Goal: Information Seeking & Learning: Find specific fact

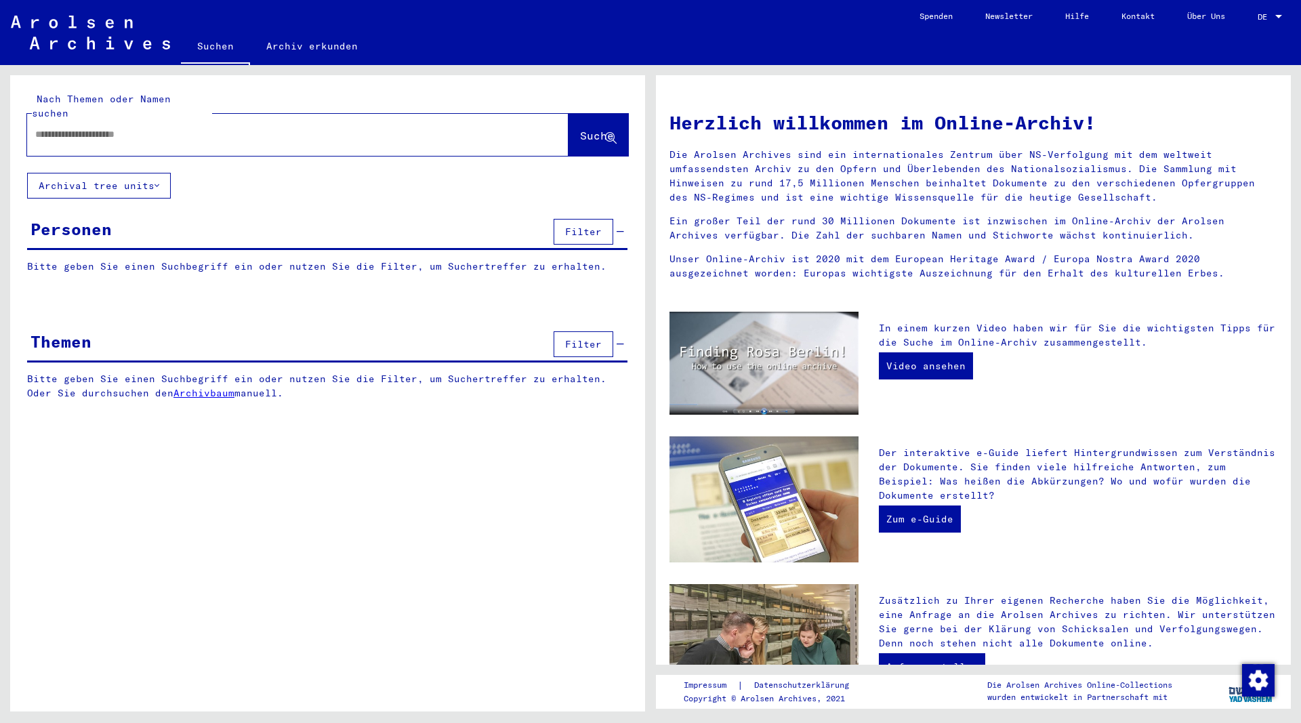
click at [104, 127] on input "text" at bounding box center [281, 134] width 492 height 14
type input "*"
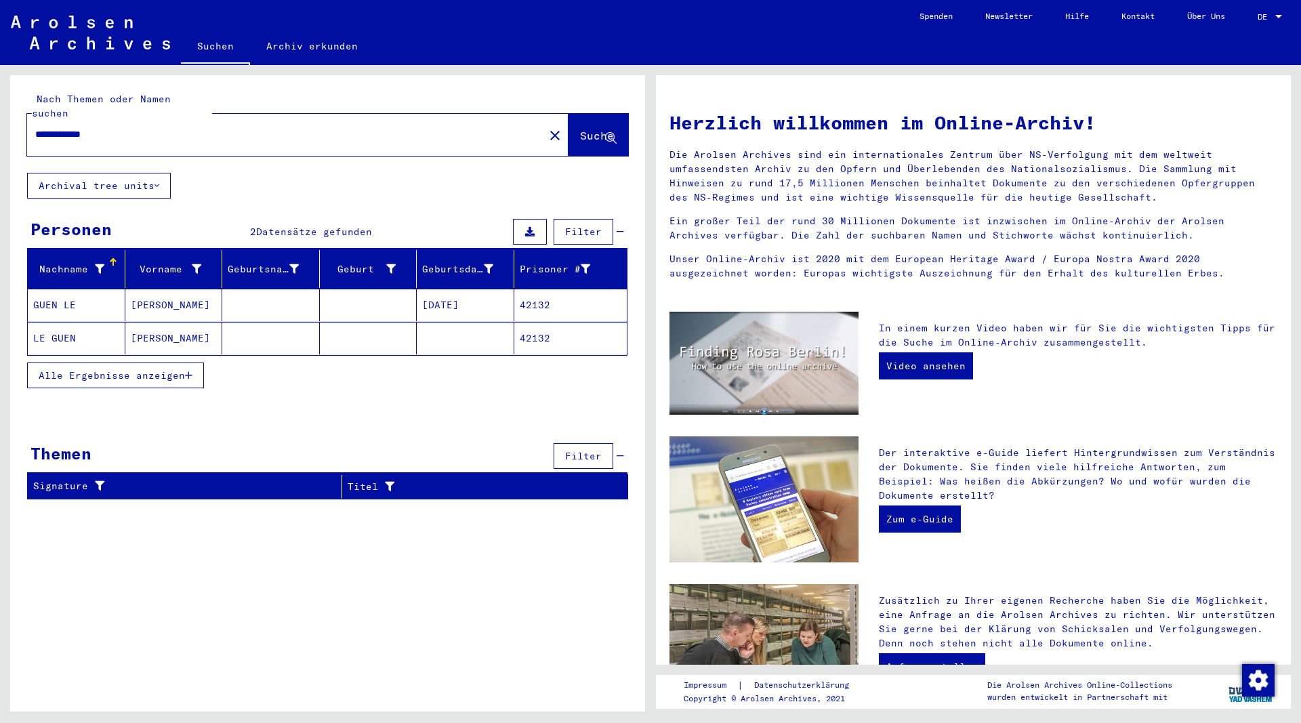
click at [62, 295] on mat-cell "GUEN LE" at bounding box center [77, 305] width 98 height 33
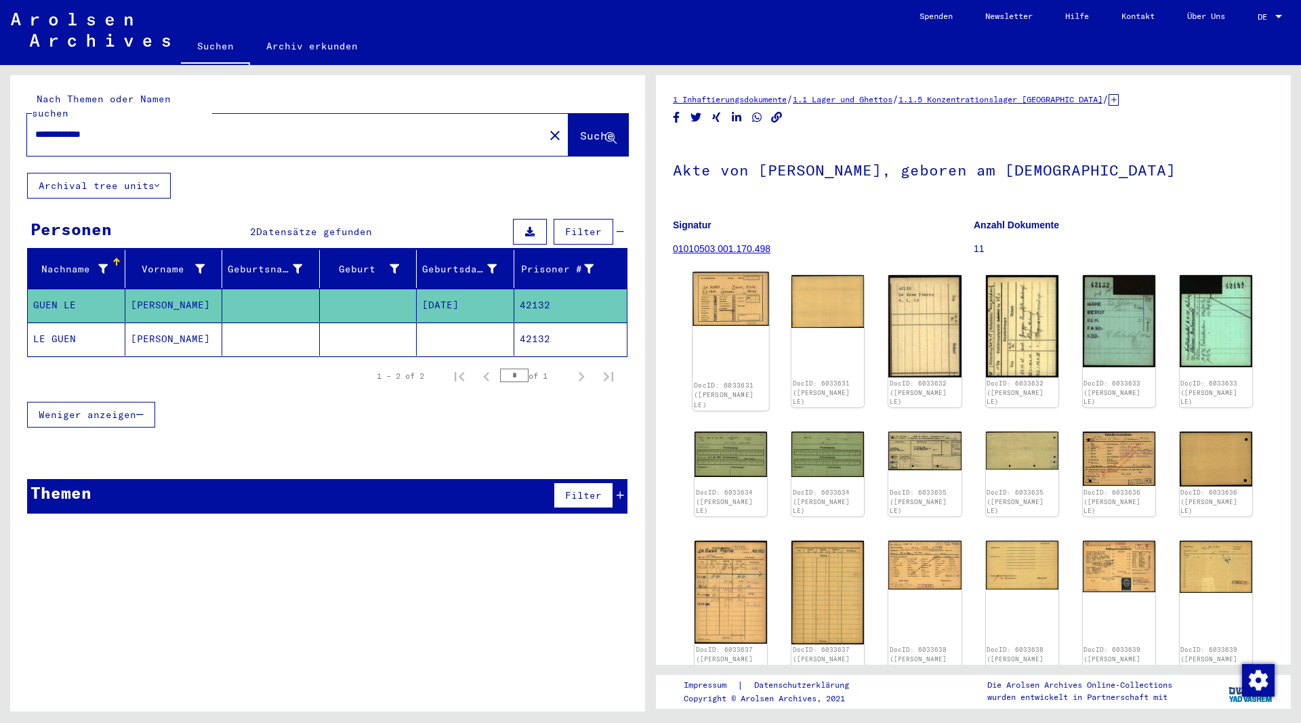
click at [736, 323] on img at bounding box center [730, 299] width 77 height 54
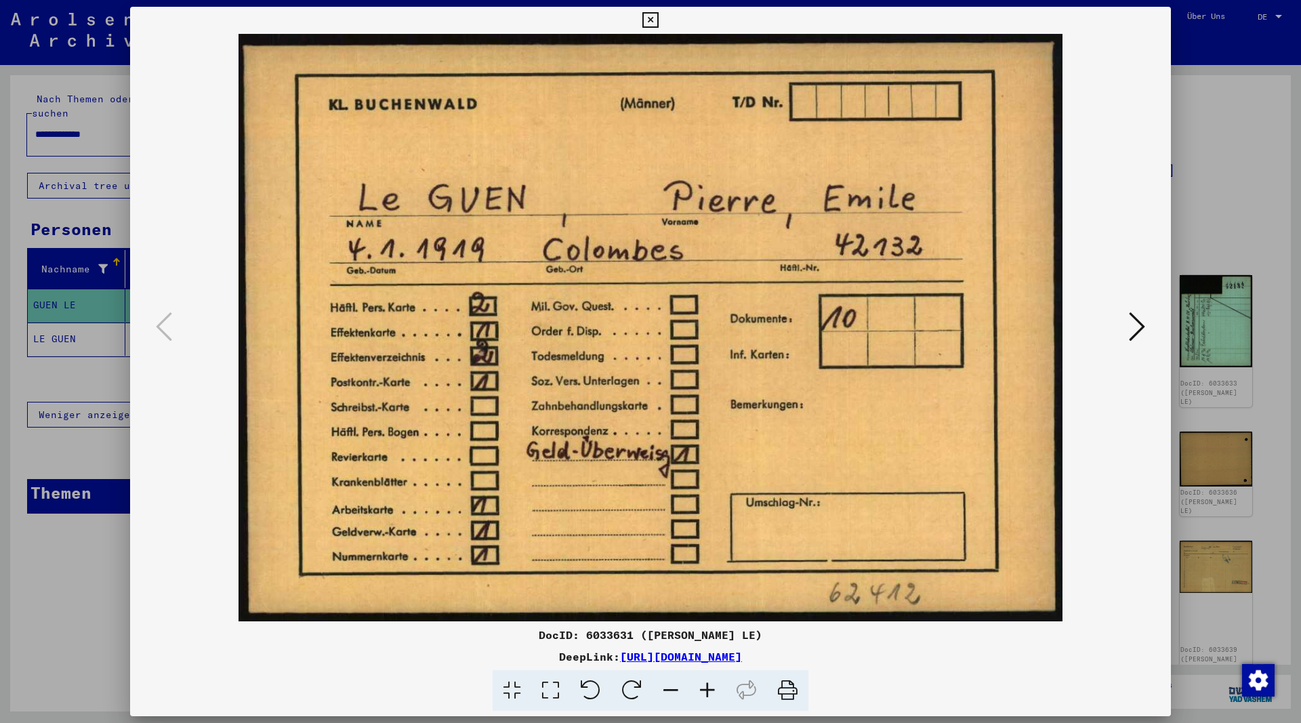
click at [1142, 328] on icon at bounding box center [1137, 326] width 16 height 33
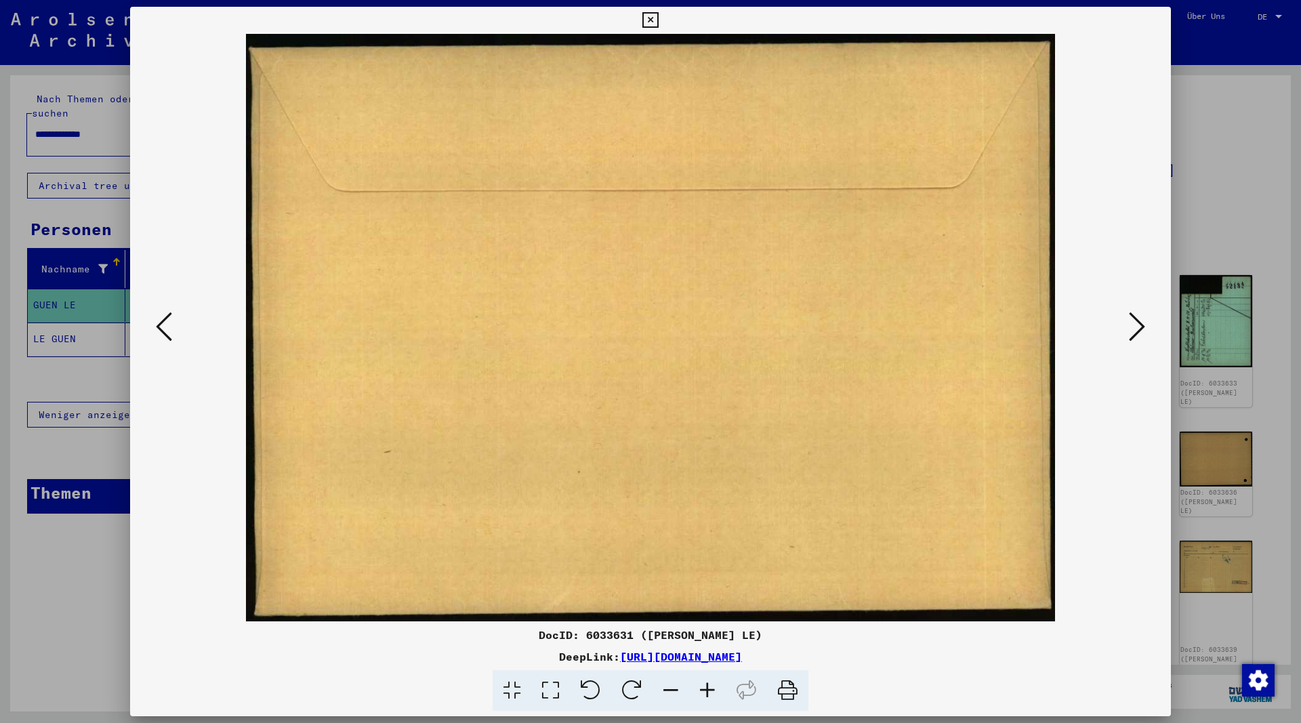
click at [1140, 327] on icon at bounding box center [1137, 326] width 16 height 33
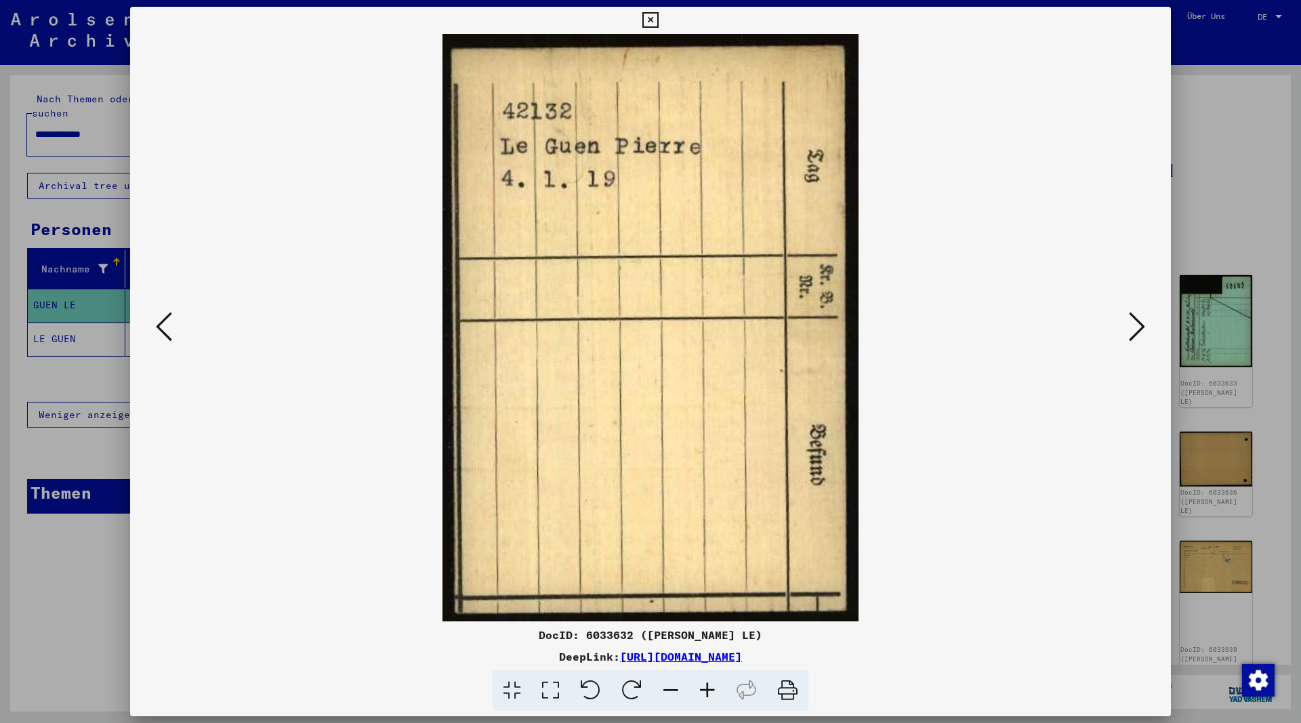
click at [1139, 326] on icon at bounding box center [1137, 326] width 16 height 33
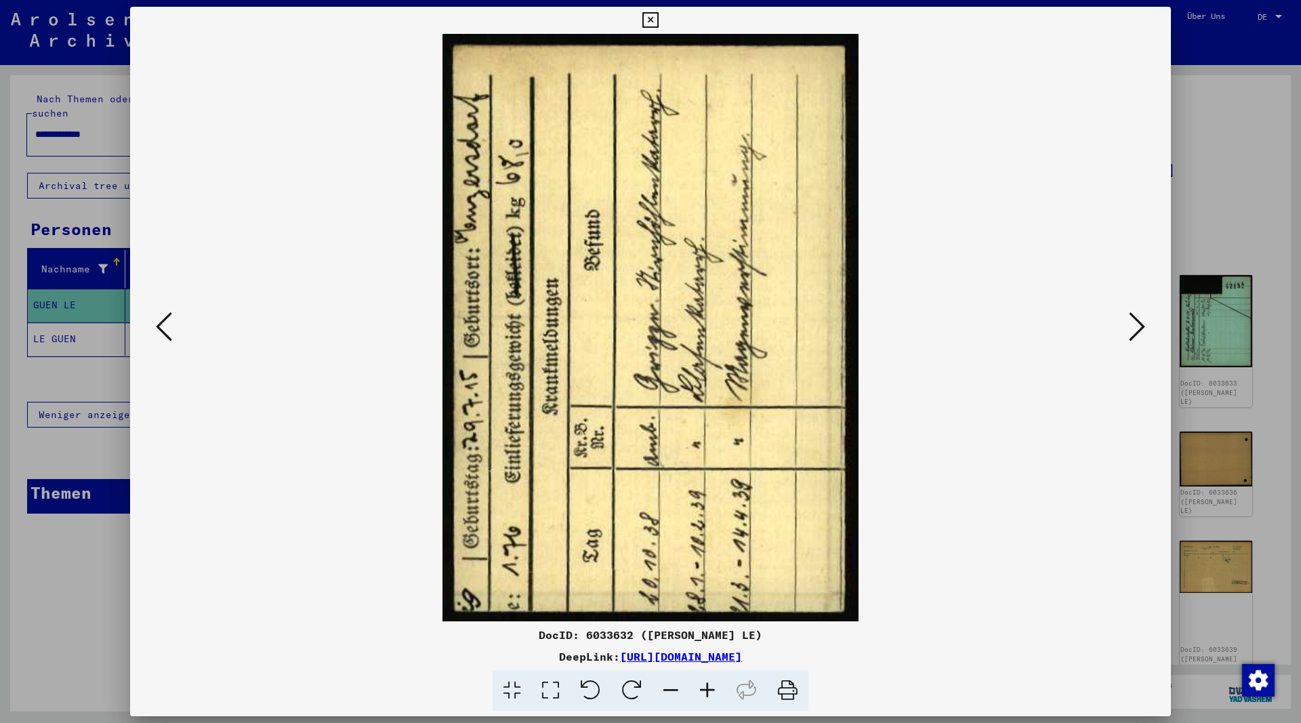
click at [1137, 329] on icon at bounding box center [1137, 326] width 16 height 33
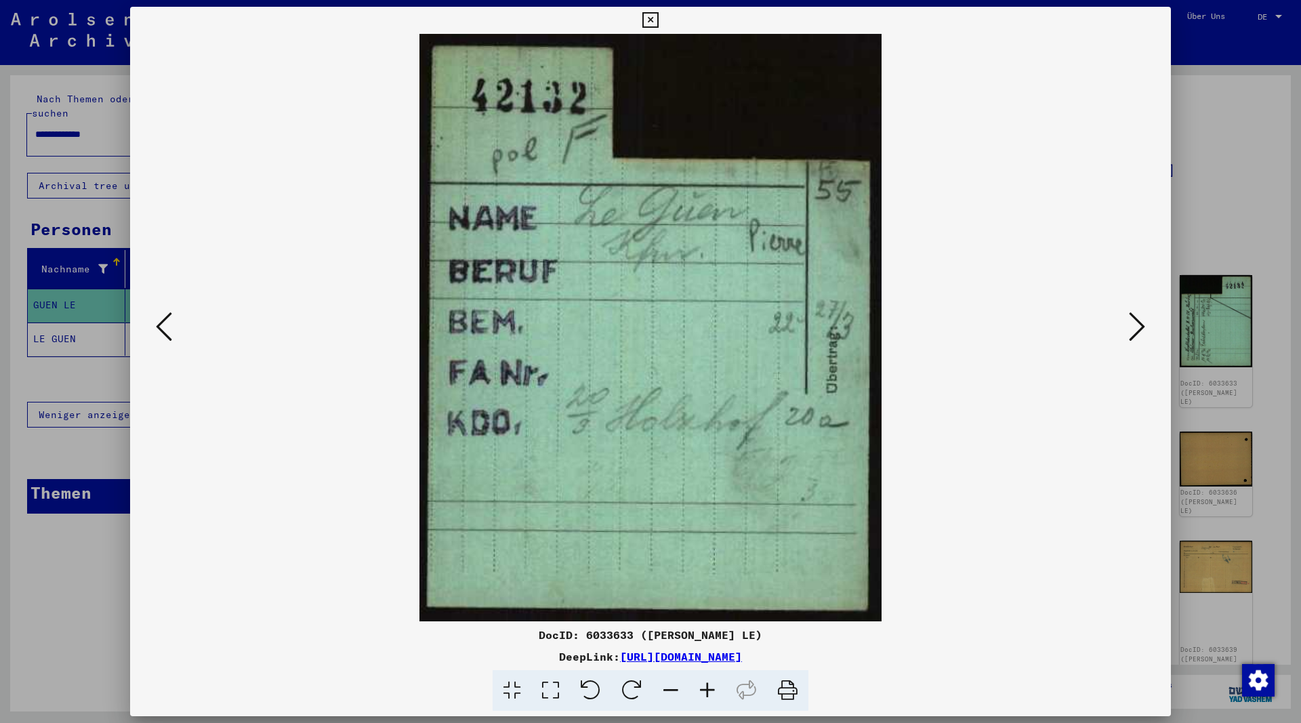
click at [1137, 331] on icon at bounding box center [1137, 326] width 16 height 33
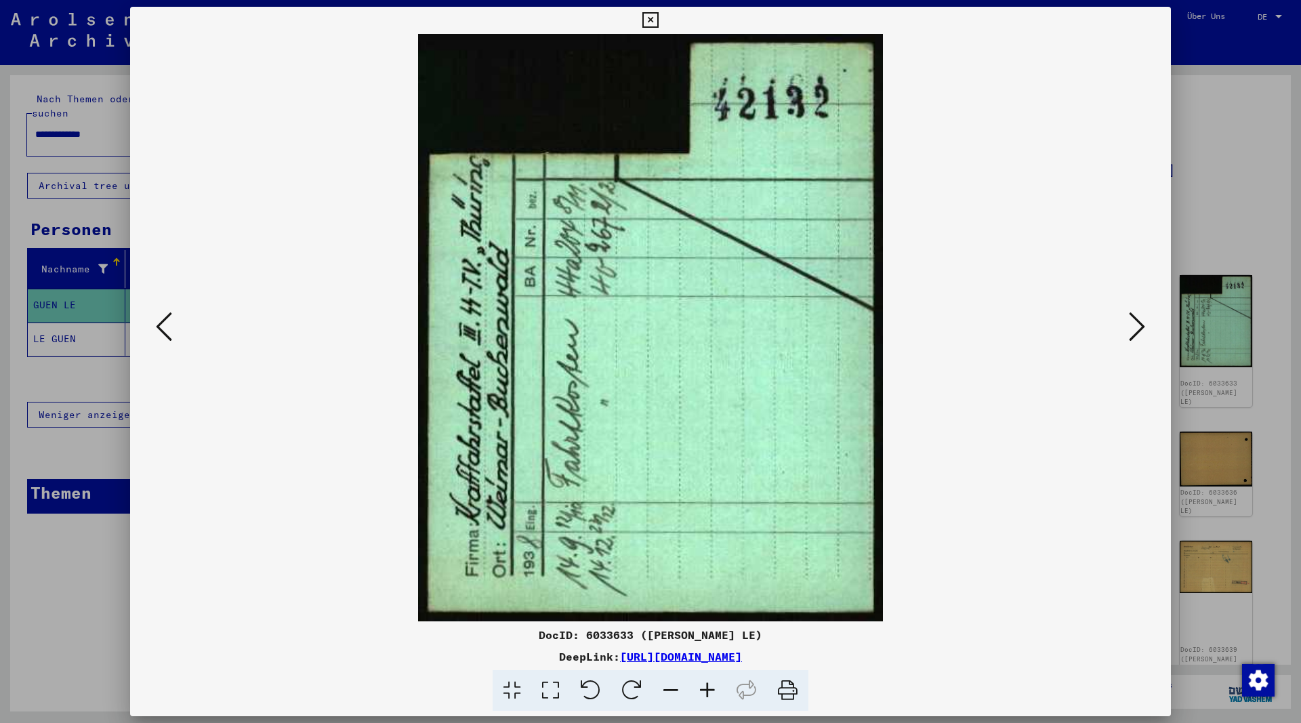
click at [1139, 333] on icon at bounding box center [1137, 326] width 16 height 33
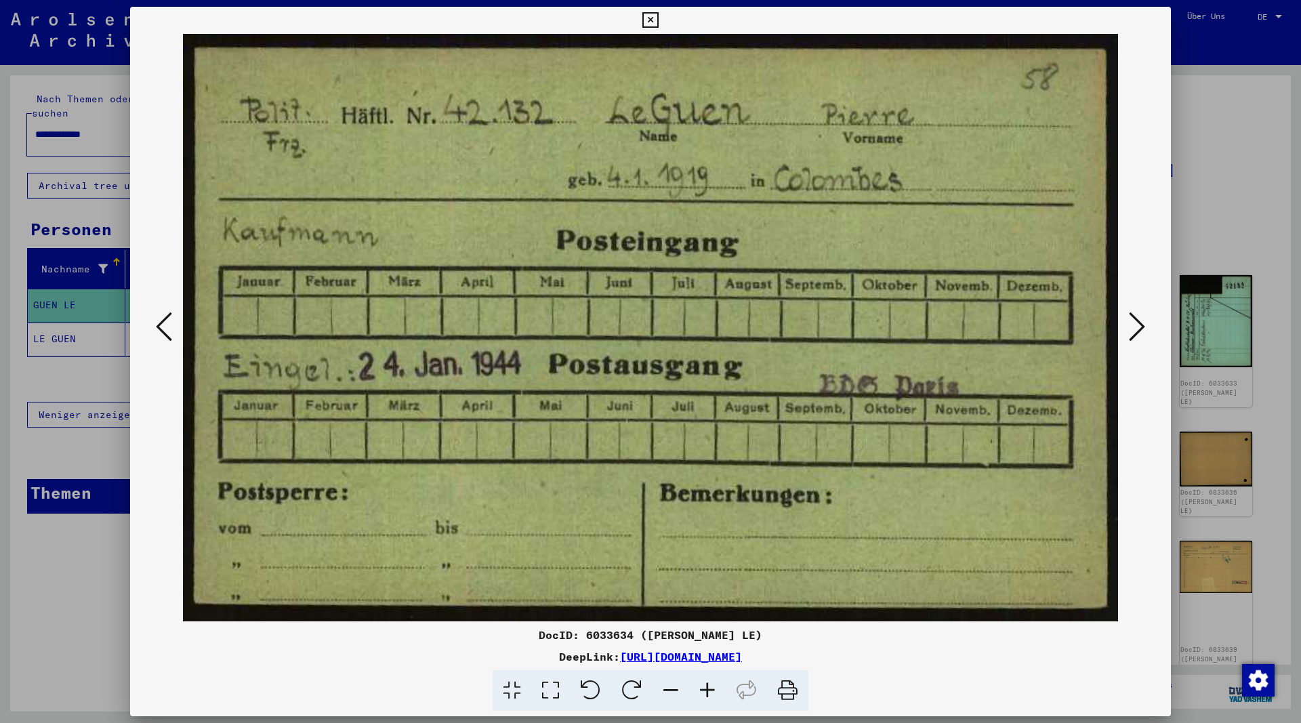
click at [1137, 335] on icon at bounding box center [1137, 326] width 16 height 33
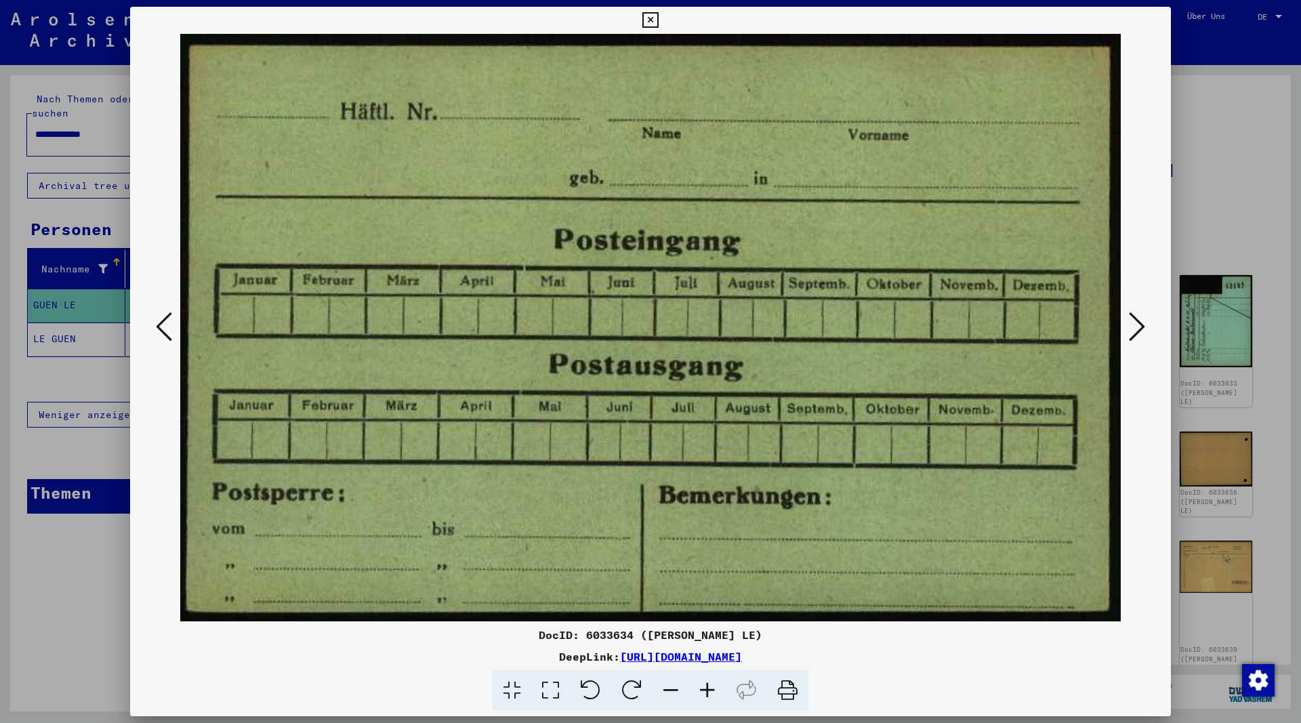
click at [1137, 335] on icon at bounding box center [1137, 326] width 16 height 33
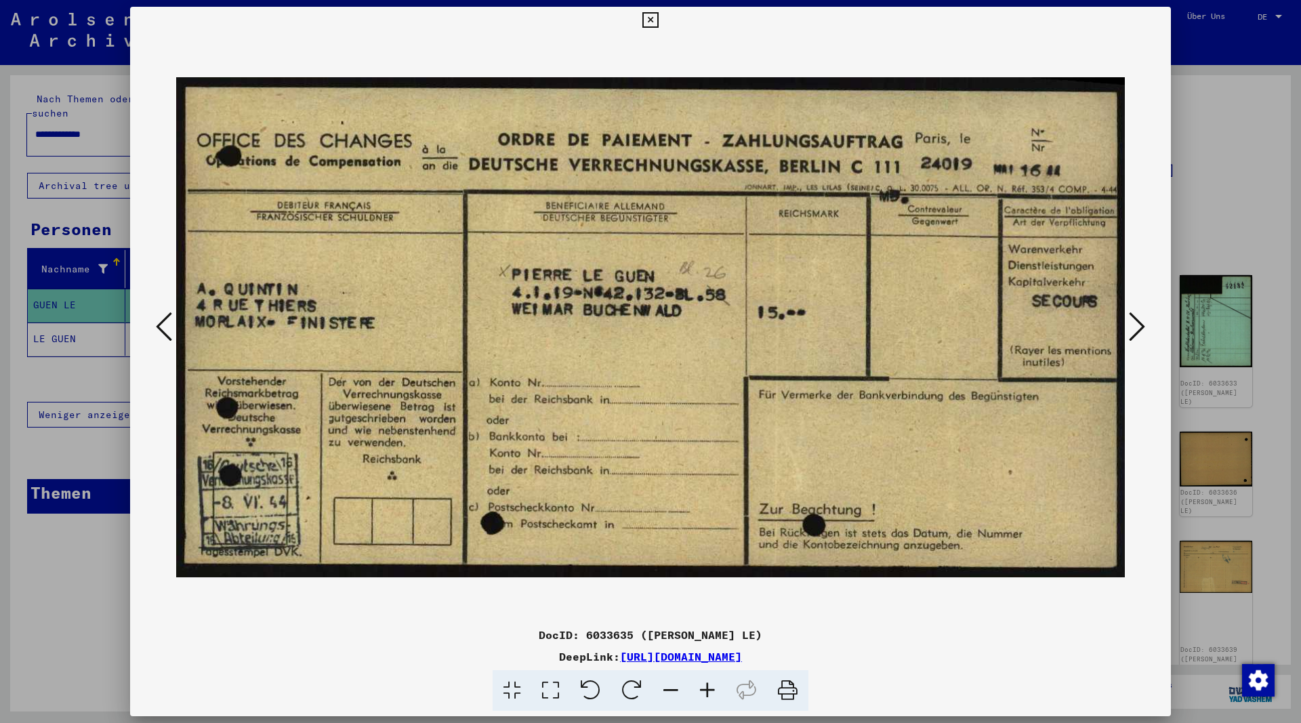
click at [1137, 332] on icon at bounding box center [1137, 326] width 16 height 33
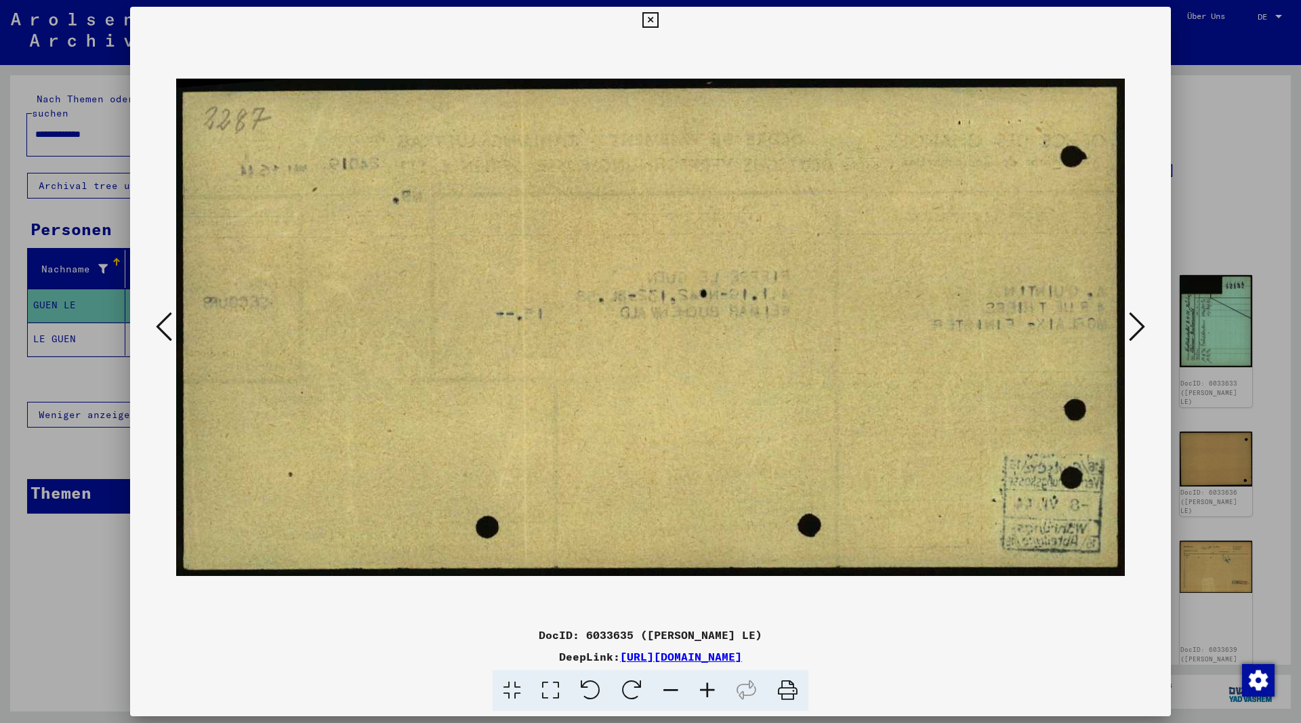
click at [1137, 332] on icon at bounding box center [1137, 326] width 16 height 33
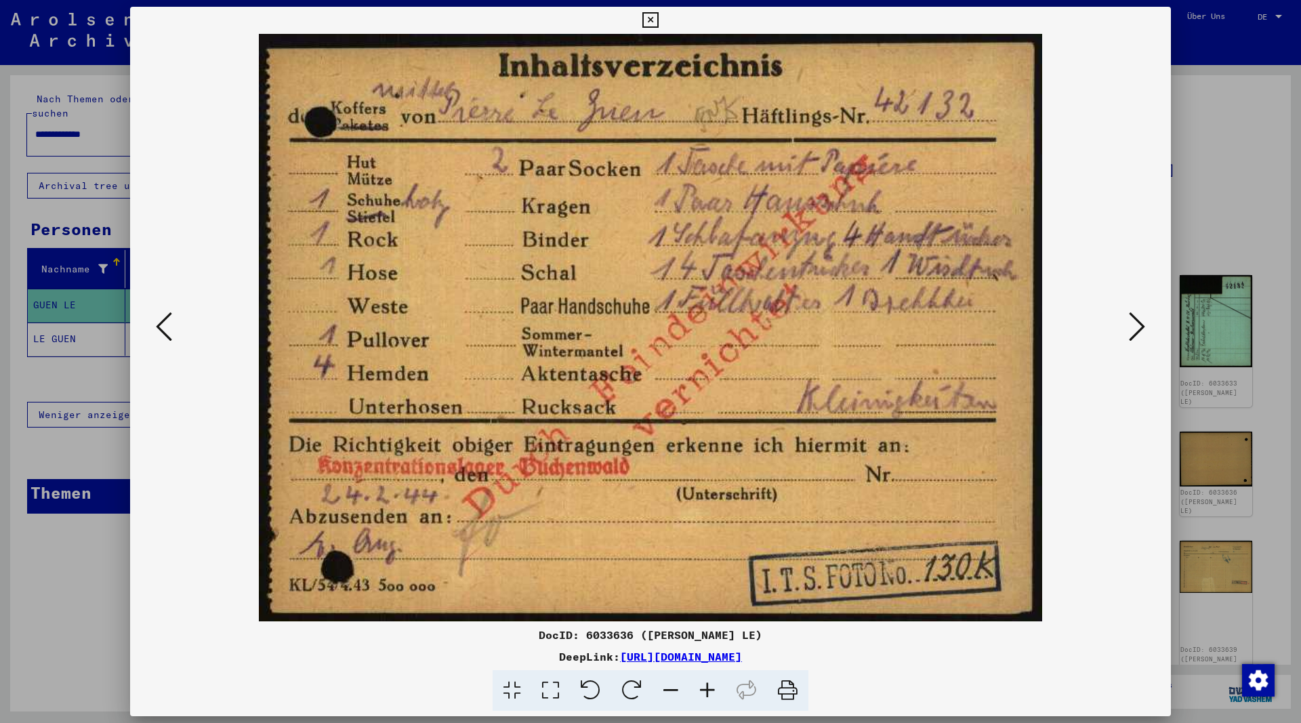
click at [1137, 332] on icon at bounding box center [1137, 326] width 16 height 33
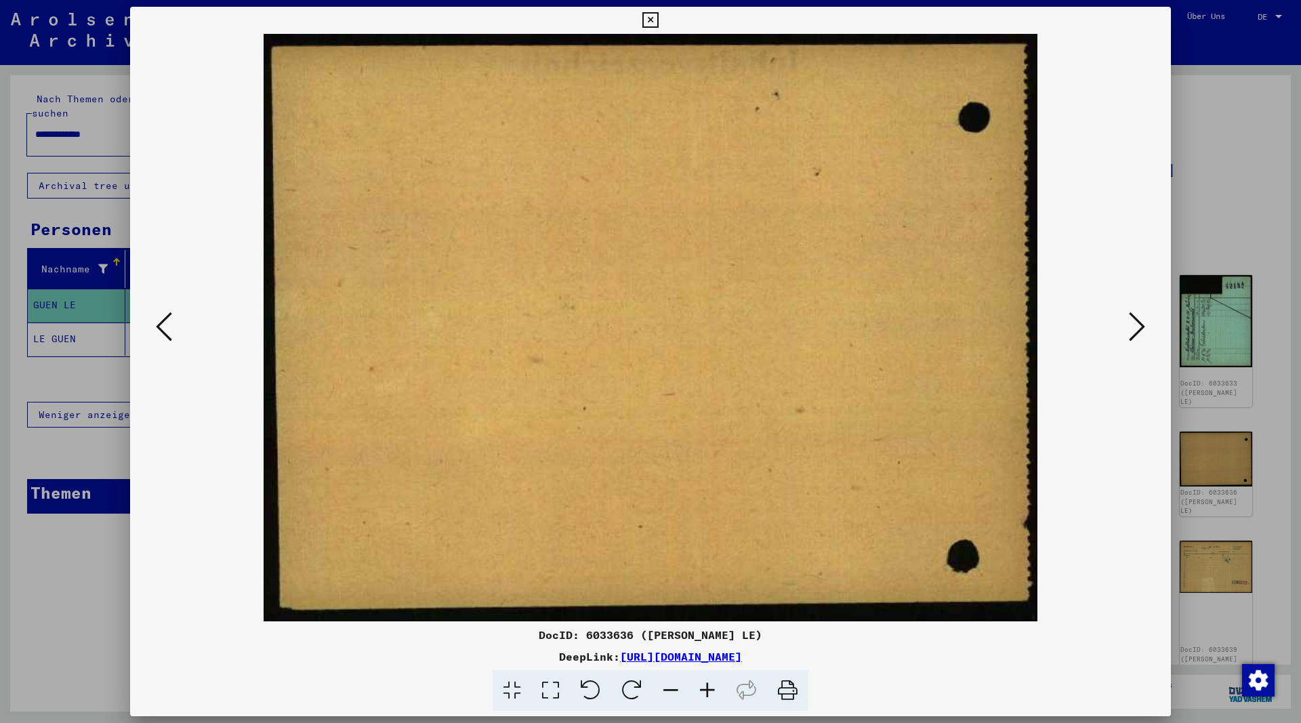
click at [1137, 332] on icon at bounding box center [1137, 326] width 16 height 33
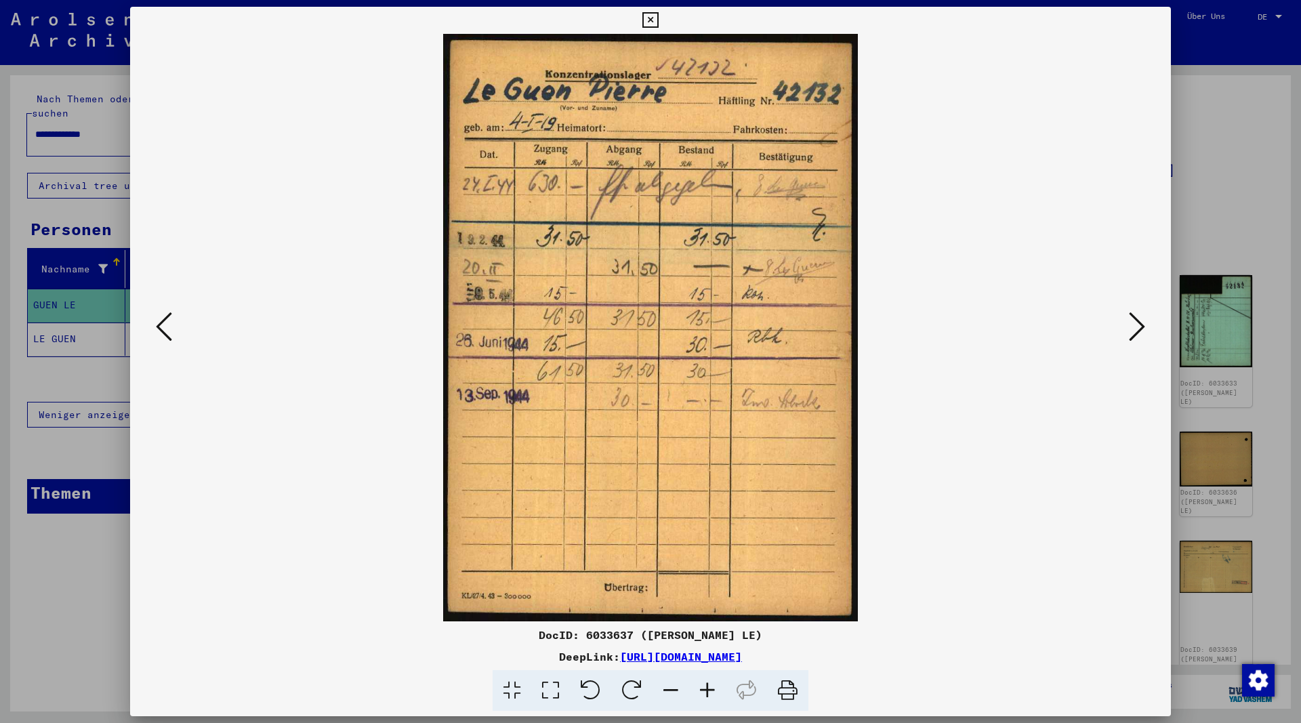
click at [1137, 332] on icon at bounding box center [1137, 326] width 16 height 33
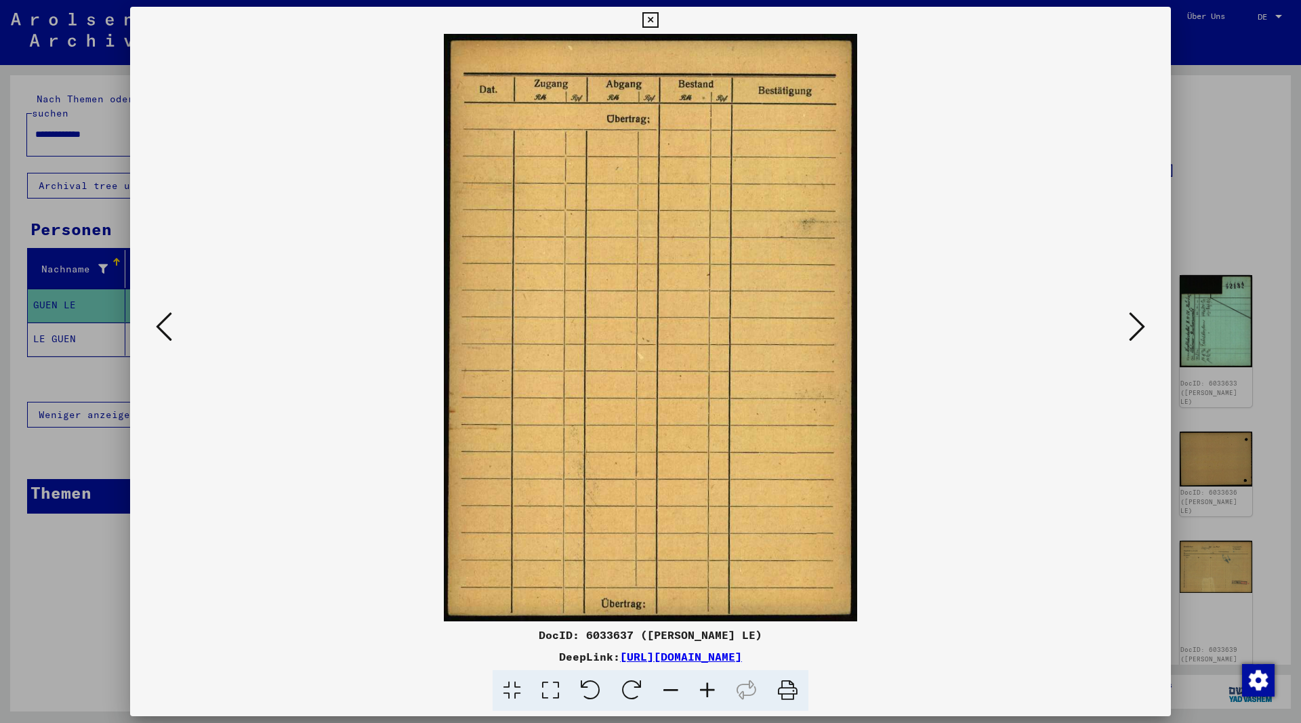
click at [1137, 332] on icon at bounding box center [1137, 326] width 16 height 33
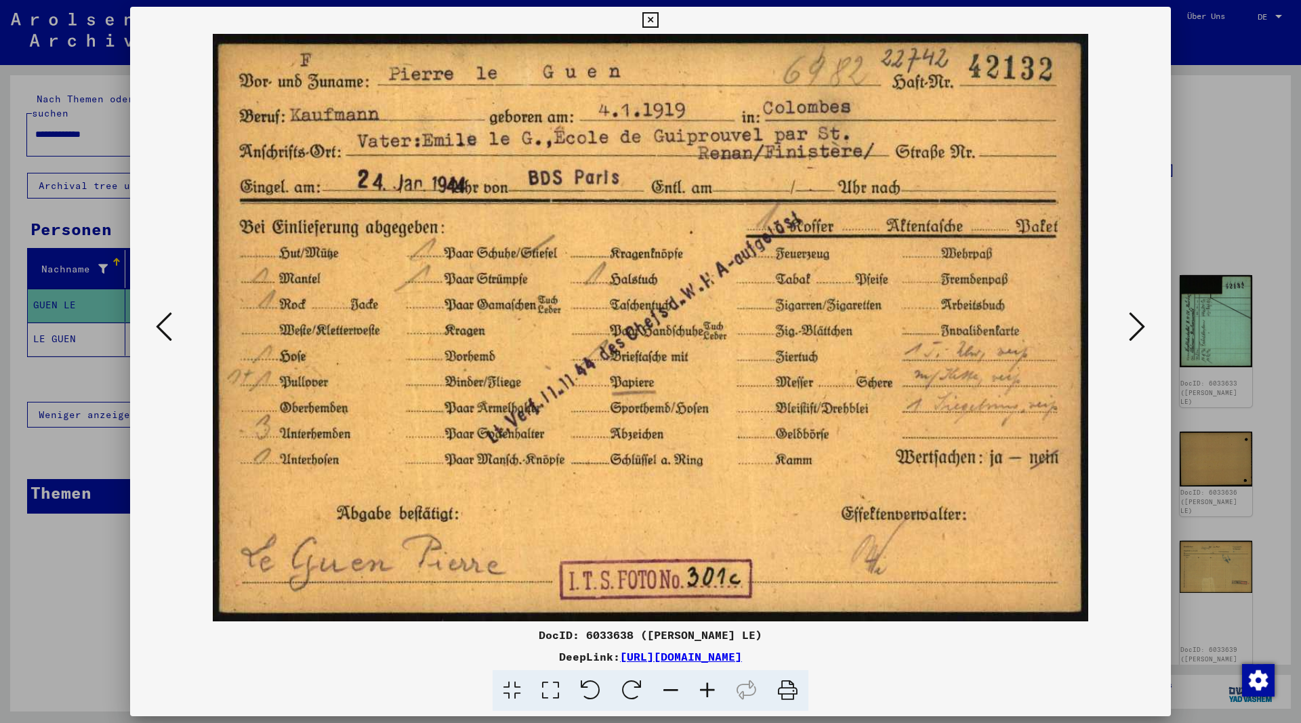
click at [1137, 331] on icon at bounding box center [1137, 326] width 16 height 33
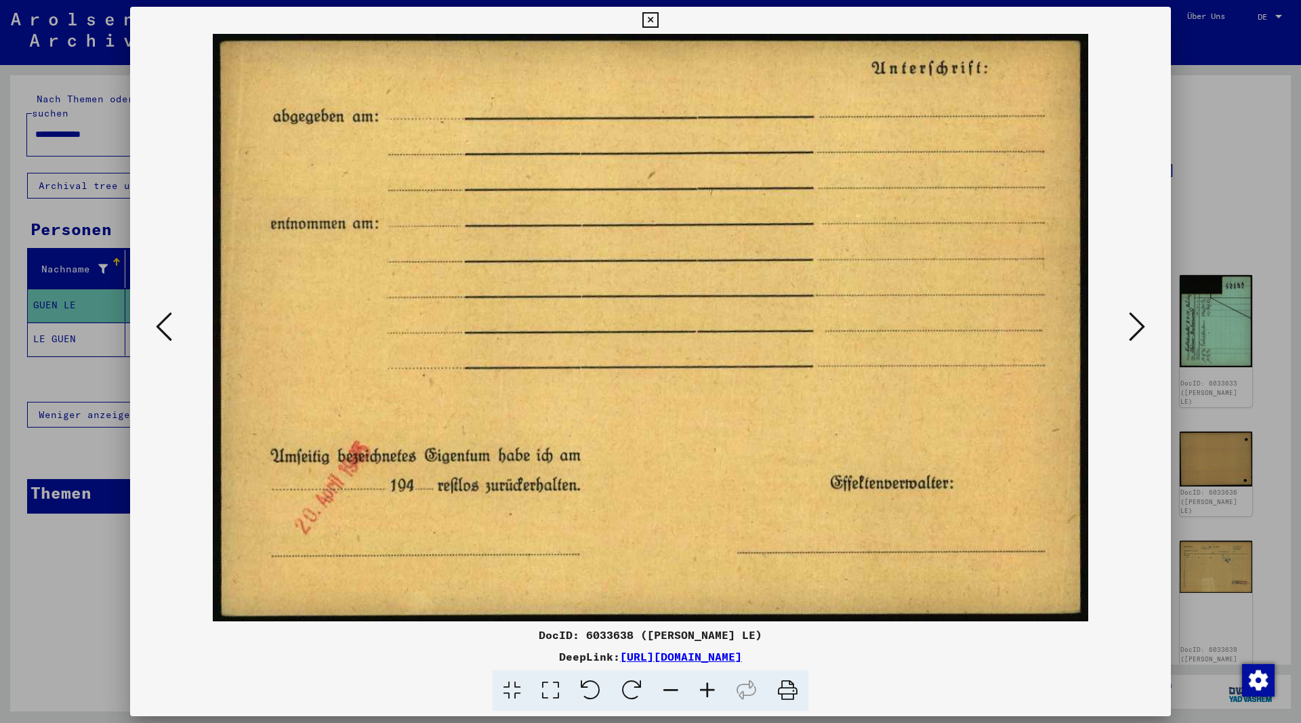
click at [1137, 331] on icon at bounding box center [1137, 326] width 16 height 33
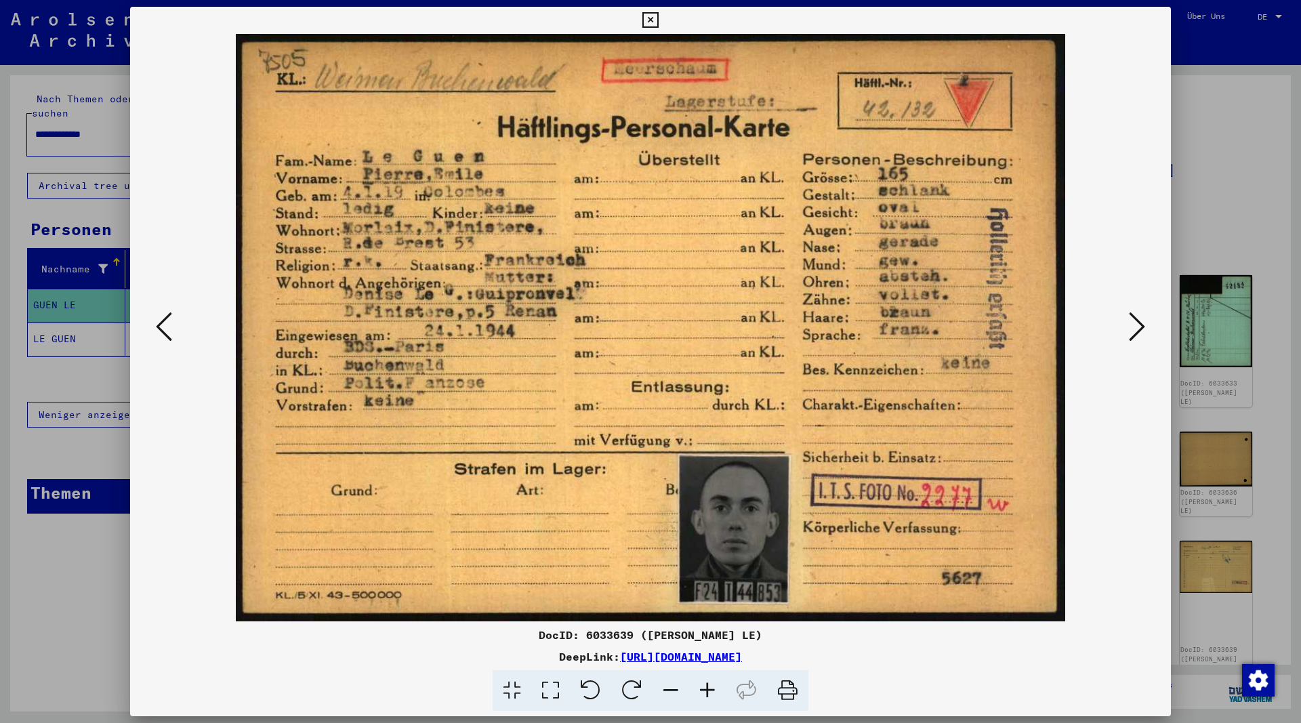
click at [1137, 331] on icon at bounding box center [1137, 326] width 16 height 33
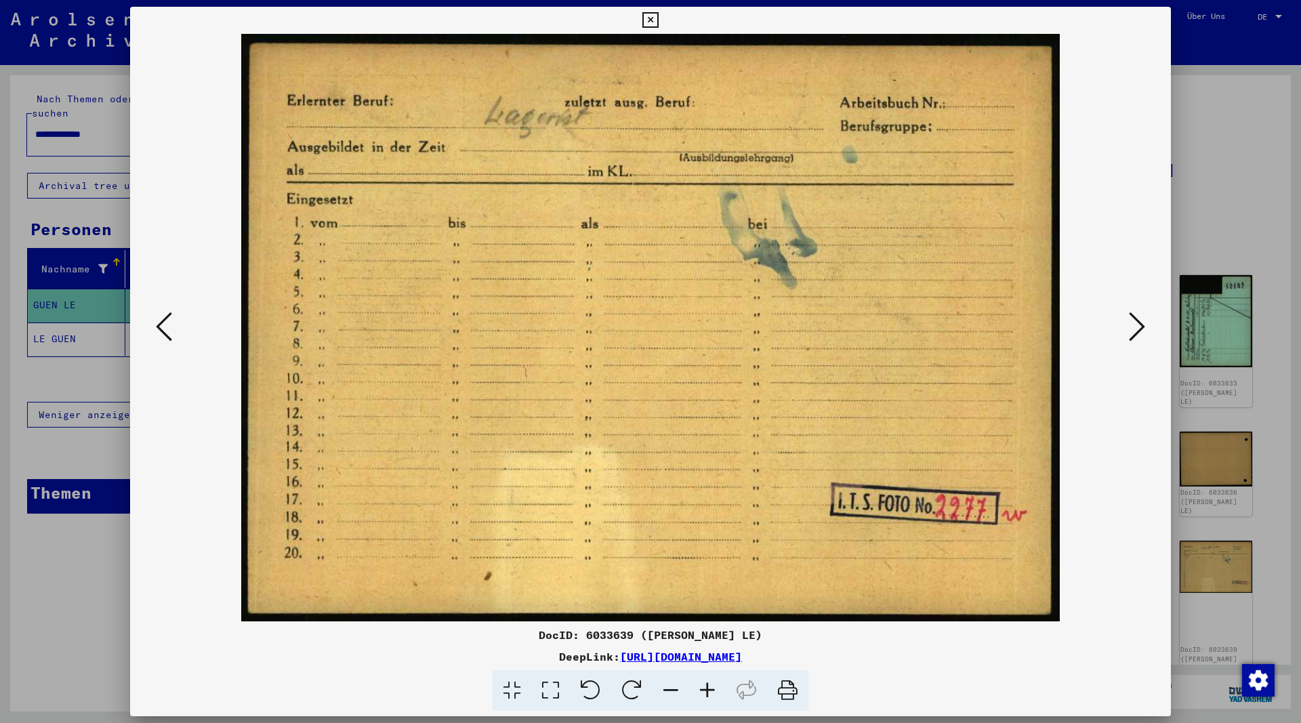
click at [1137, 331] on icon at bounding box center [1137, 326] width 16 height 33
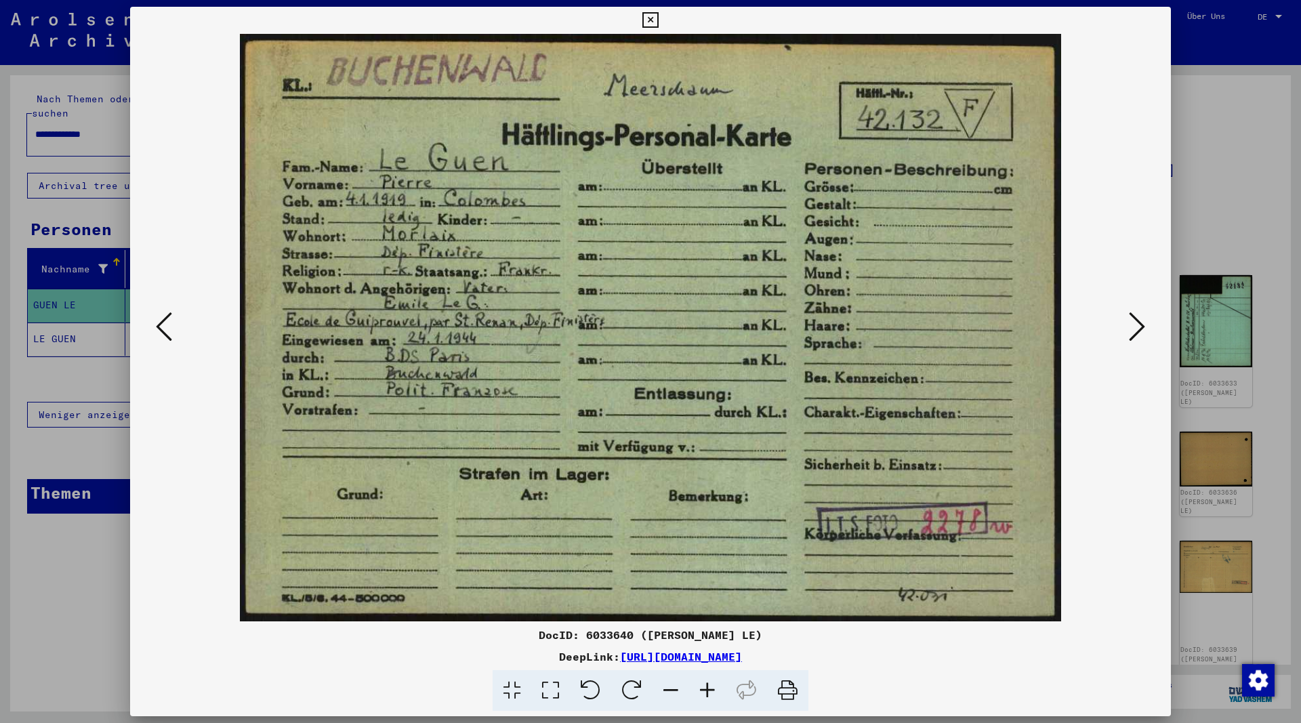
click at [1137, 331] on icon at bounding box center [1137, 326] width 16 height 33
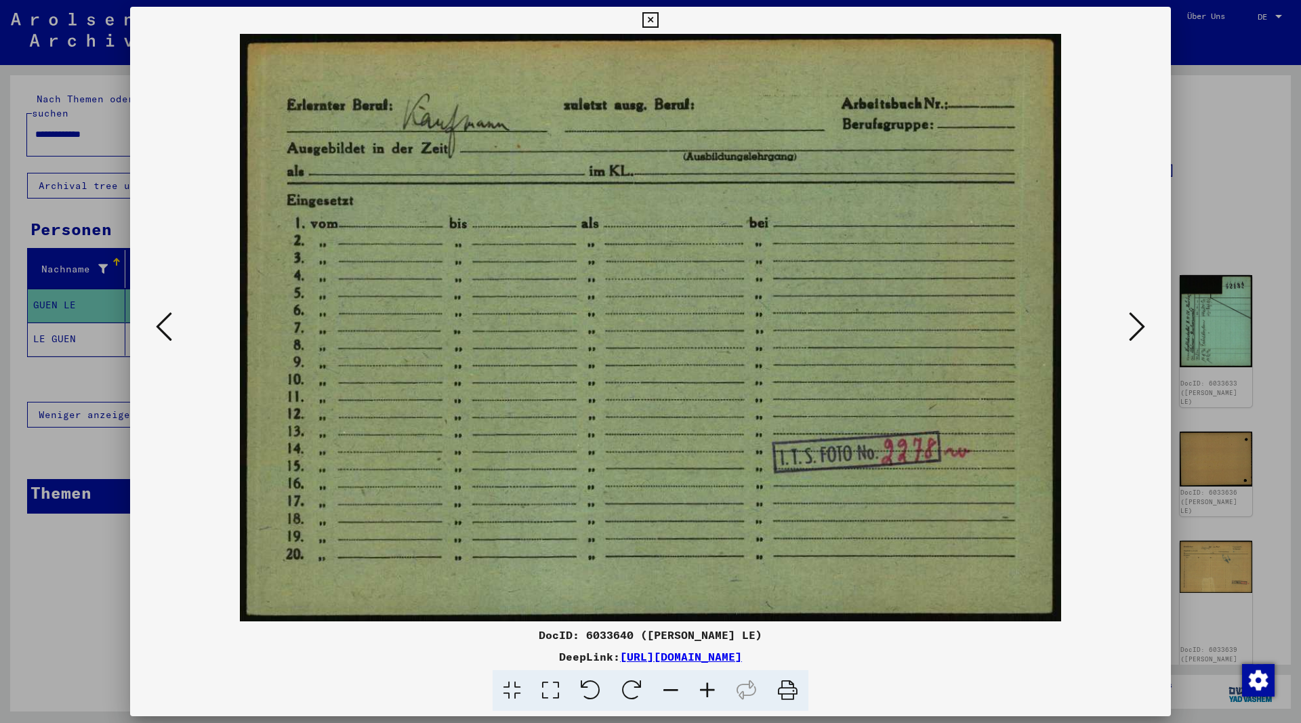
click at [1137, 331] on icon at bounding box center [1137, 326] width 16 height 33
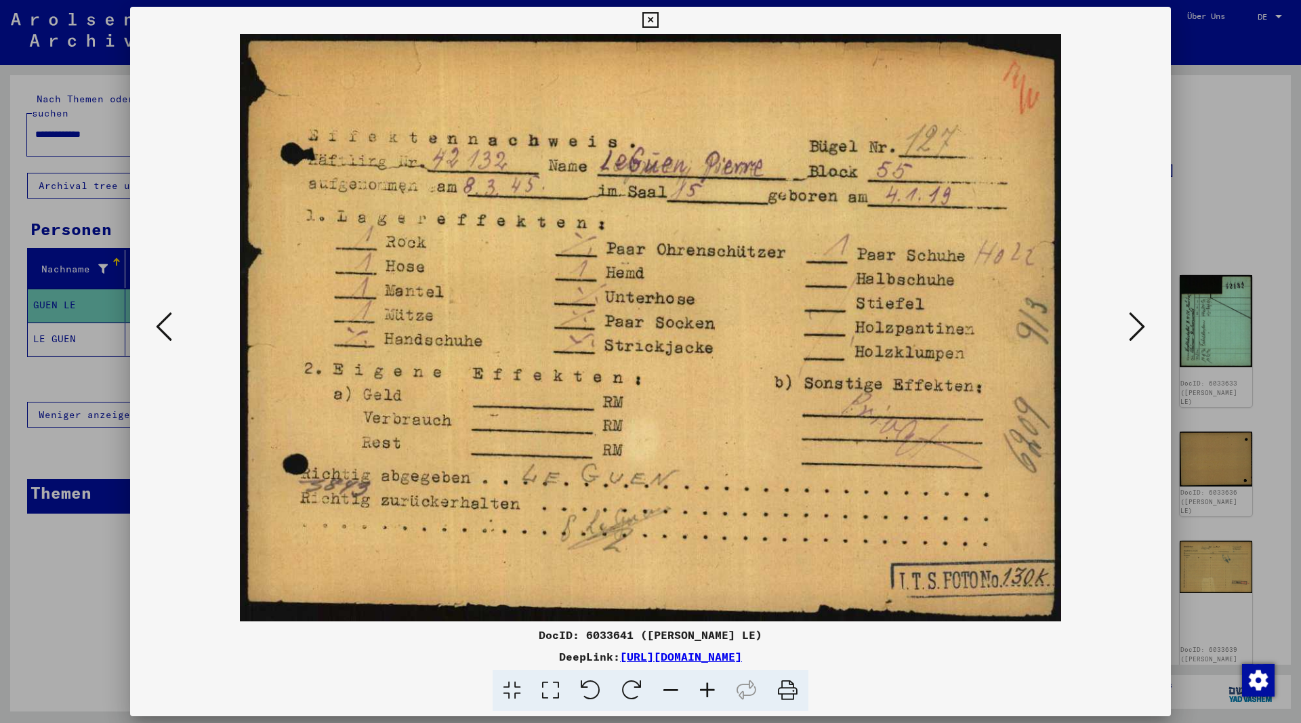
click at [1137, 331] on icon at bounding box center [1137, 326] width 16 height 33
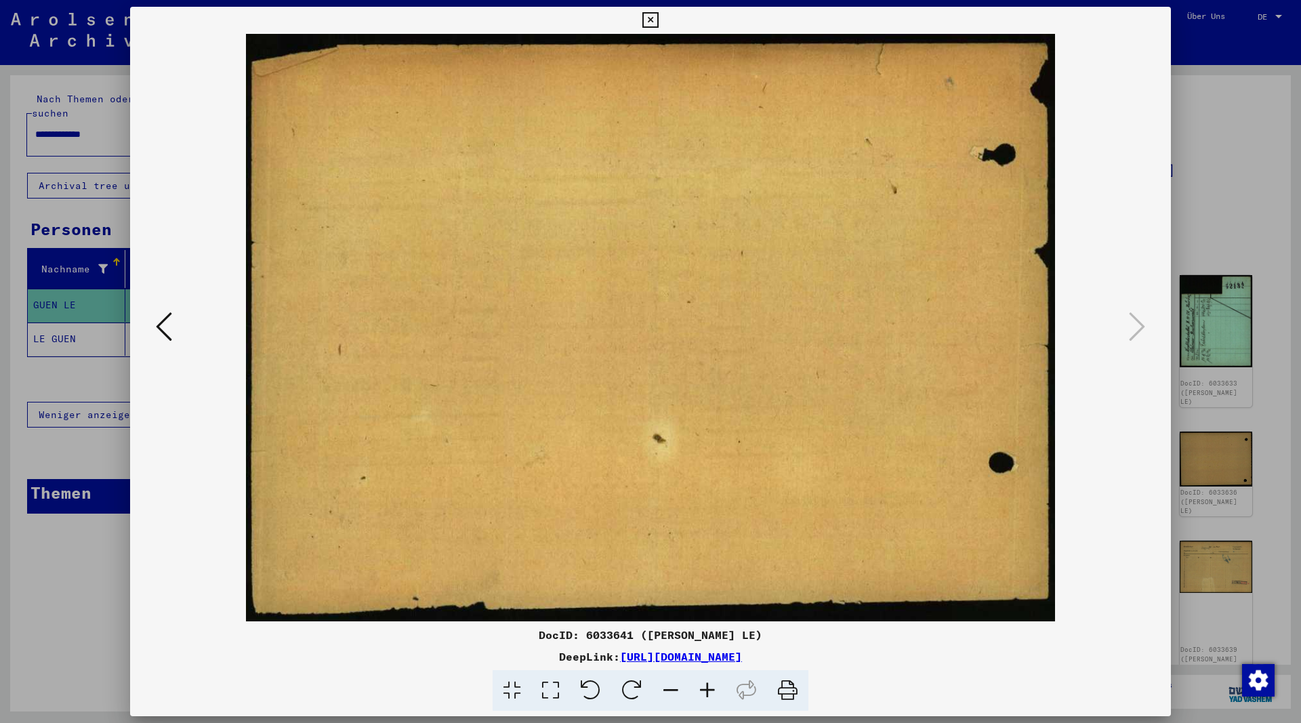
click at [658, 22] on icon at bounding box center [650, 20] width 16 height 16
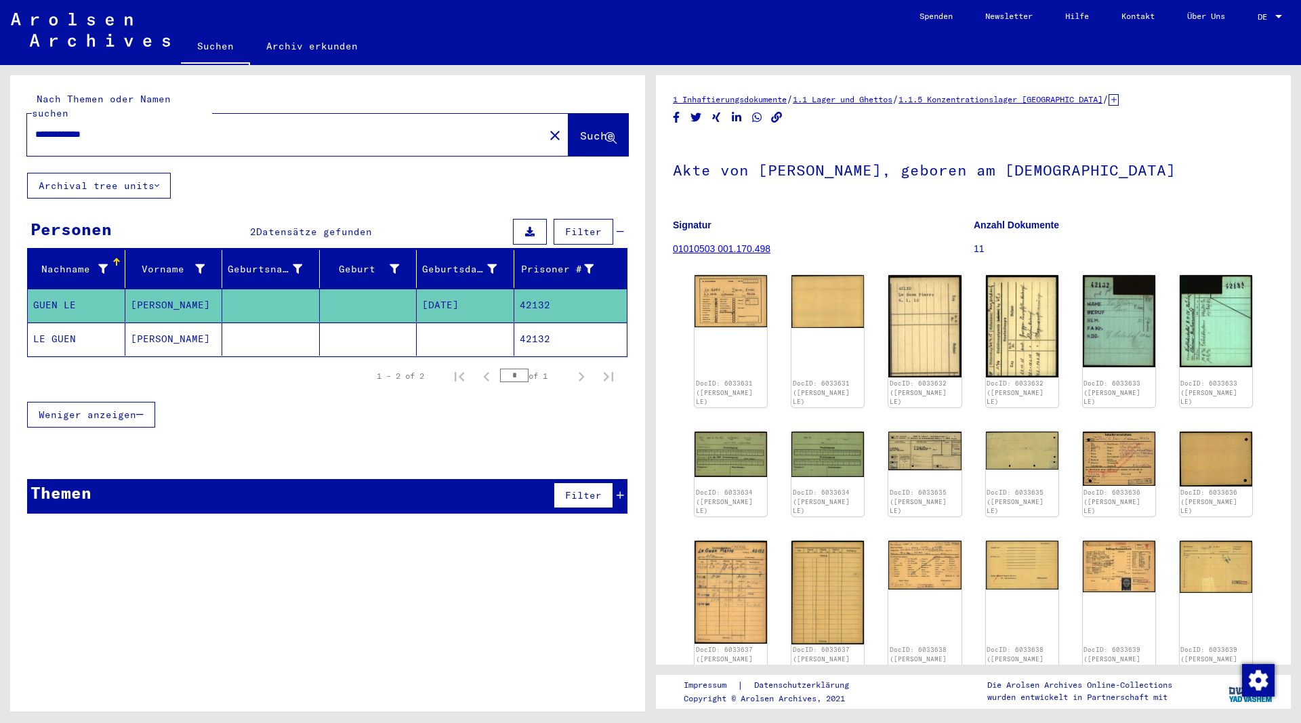
click at [142, 326] on mat-cell "[PERSON_NAME]" at bounding box center [174, 338] width 98 height 33
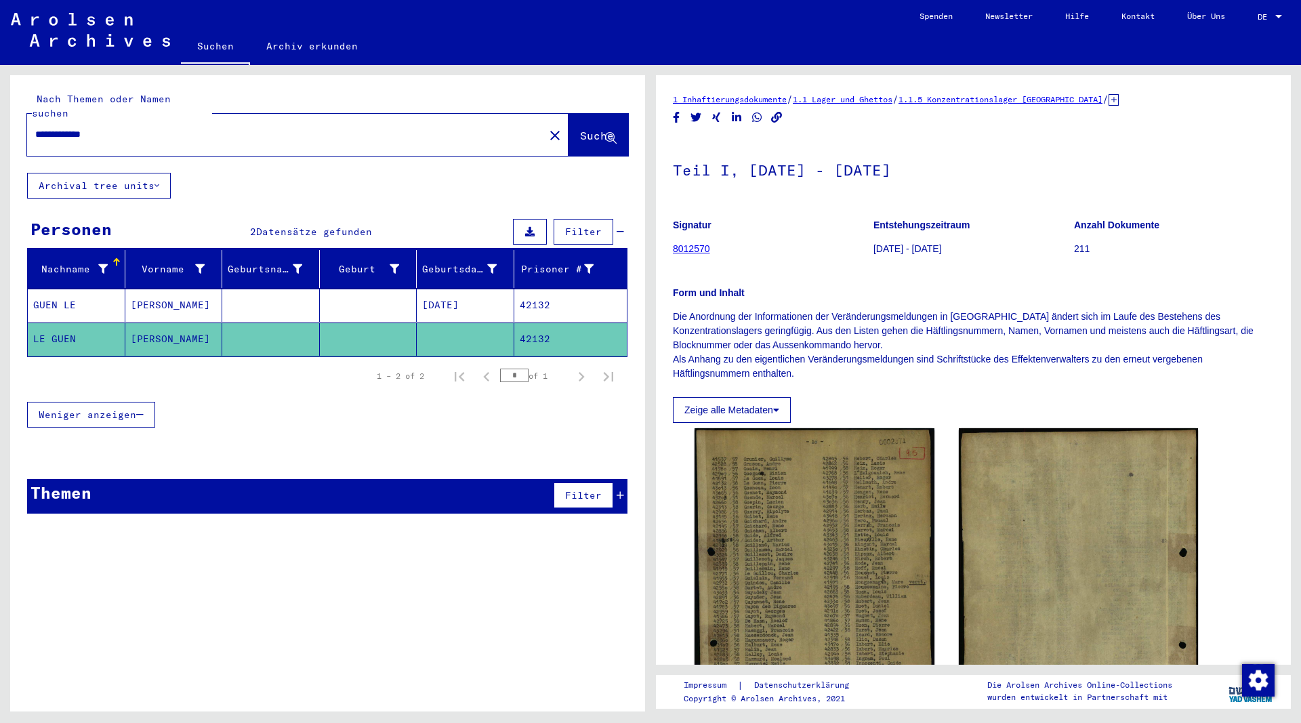
drag, startPoint x: 126, startPoint y: 119, endPoint x: -17, endPoint y: 117, distance: 143.0
click at [35, 127] on input "**********" at bounding box center [285, 134] width 501 height 14
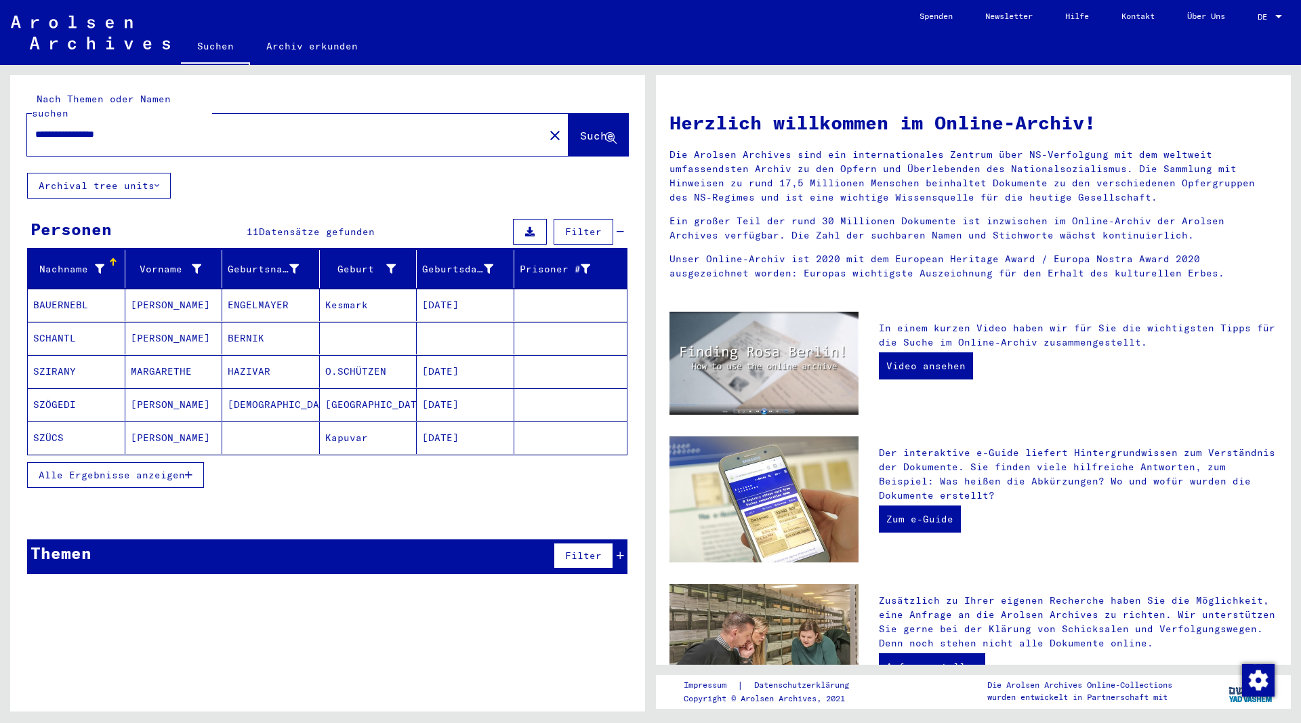
click at [190, 470] on icon "button" at bounding box center [188, 474] width 7 height 9
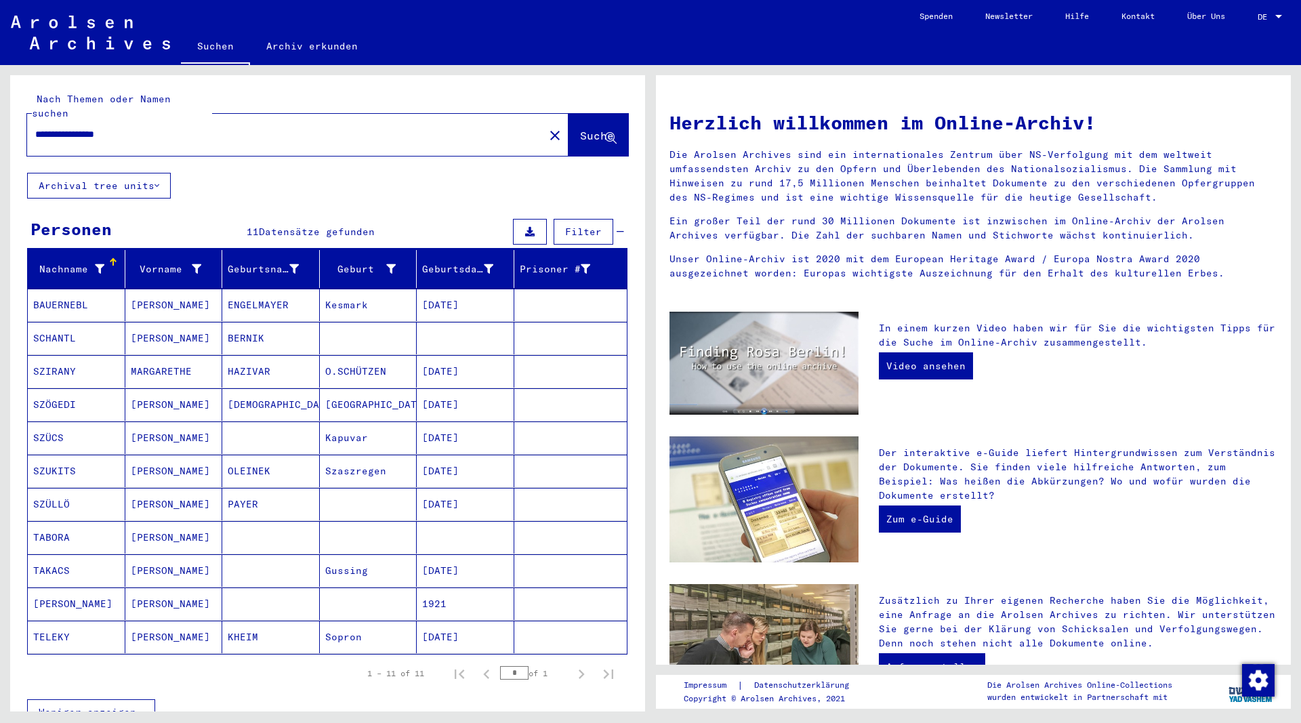
drag, startPoint x: 143, startPoint y: 120, endPoint x: 96, endPoint y: 119, distance: 47.4
click at [96, 127] on input "**********" at bounding box center [281, 134] width 492 height 14
type input "**********"
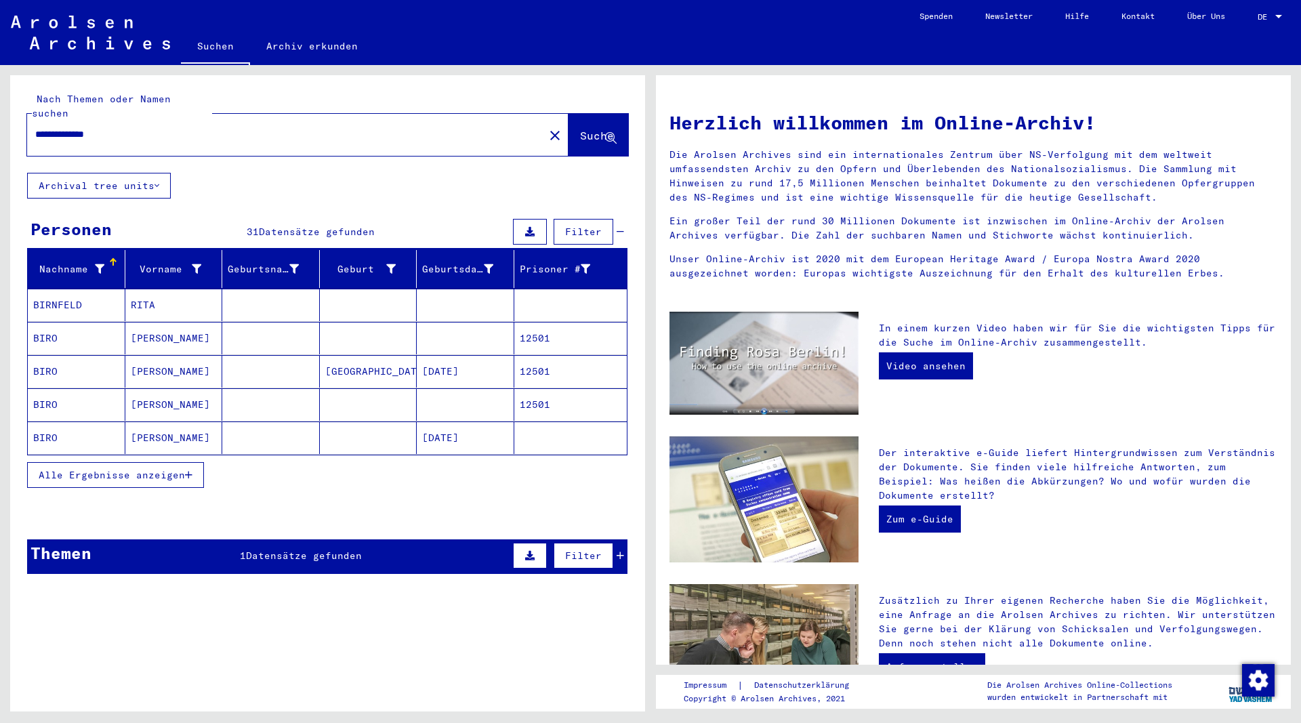
click at [276, 549] on span "Datensätze gefunden" at bounding box center [304, 555] width 116 height 12
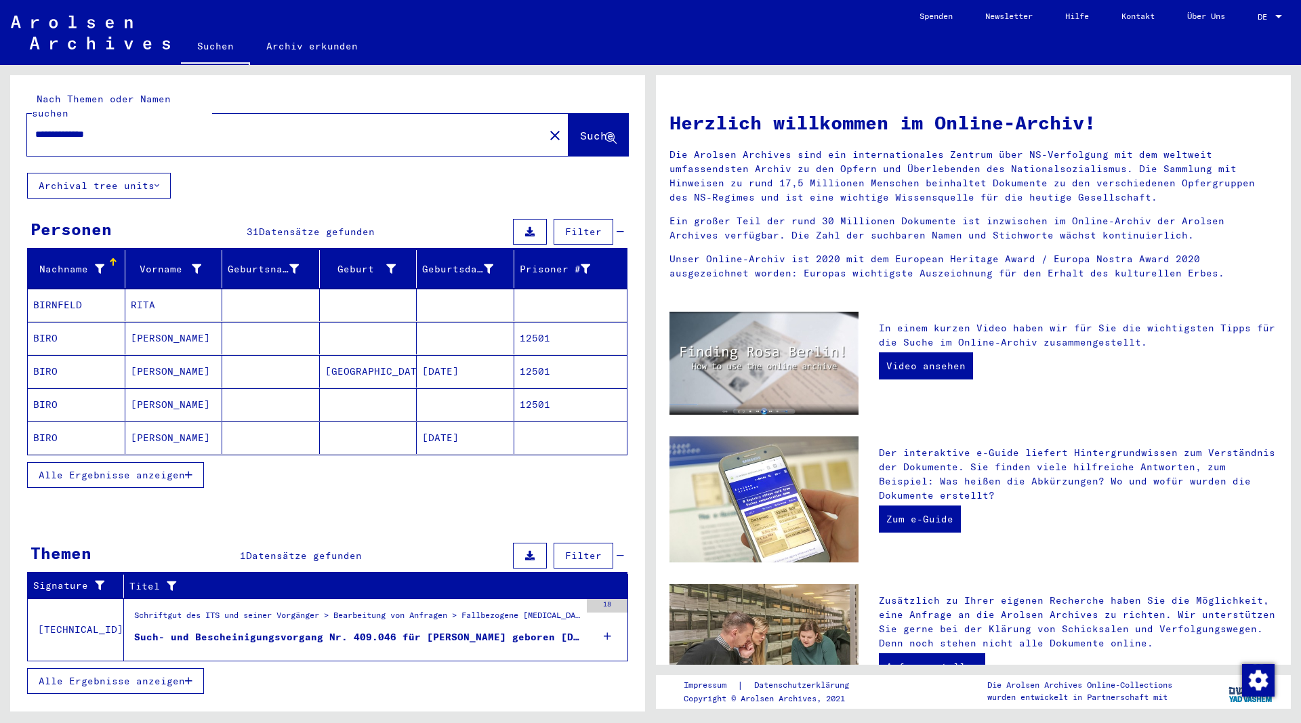
click at [348, 630] on div "Such- und Bescheinigungsvorgang Nr. 409.046 für [PERSON_NAME] geboren [DEMOGRAP…" at bounding box center [357, 637] width 446 height 14
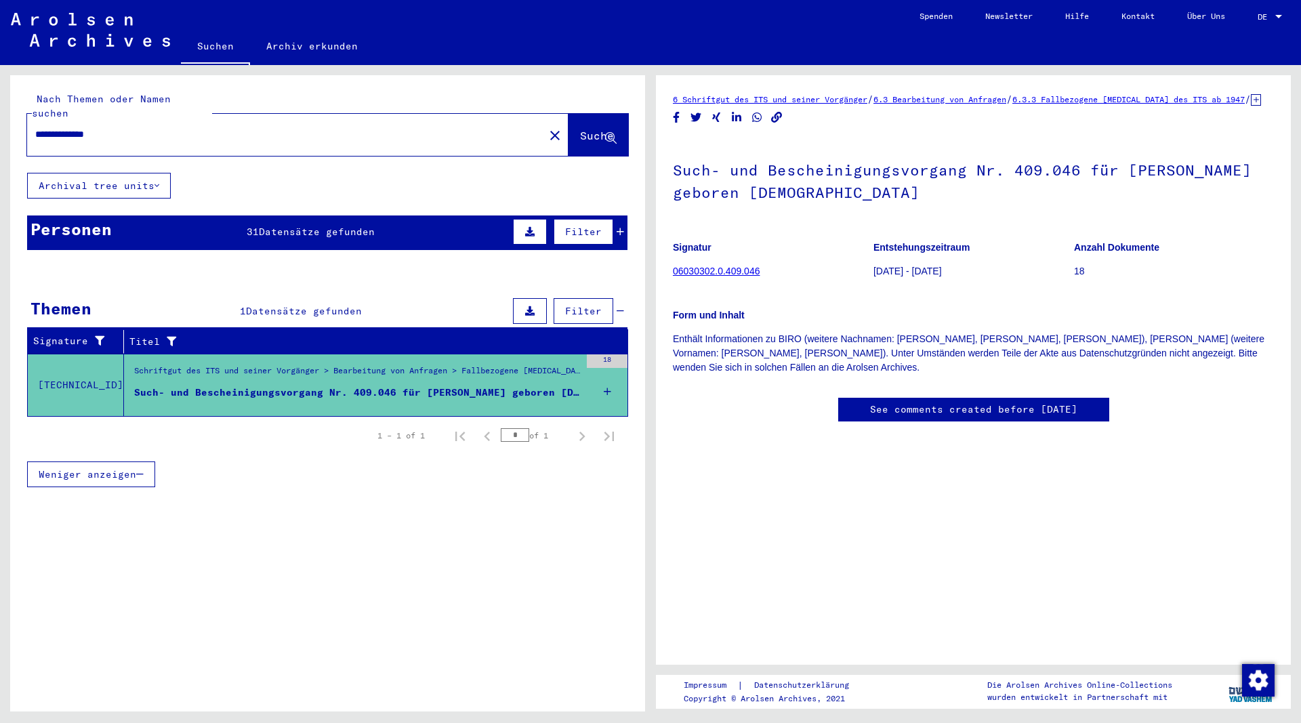
click at [307, 226] on span "Datensätze gefunden" at bounding box center [317, 232] width 116 height 12
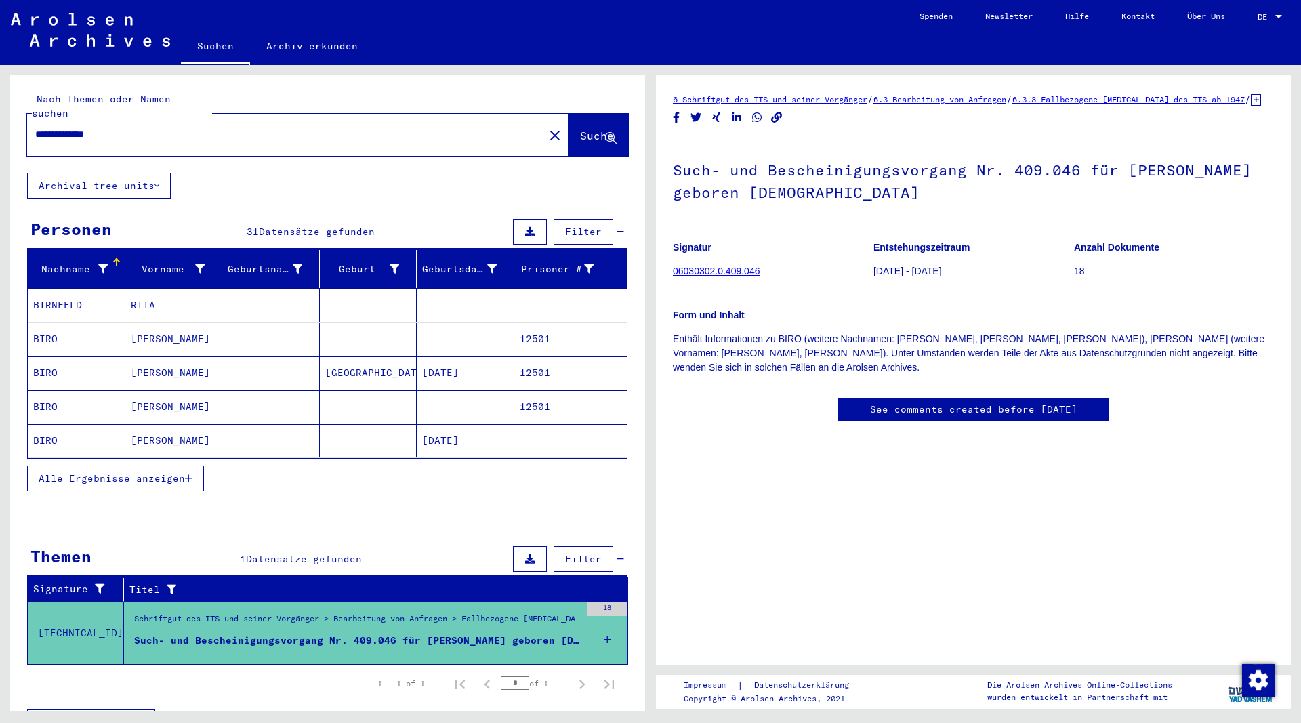
click at [57, 356] on mat-cell "BIRO" at bounding box center [77, 372] width 98 height 33
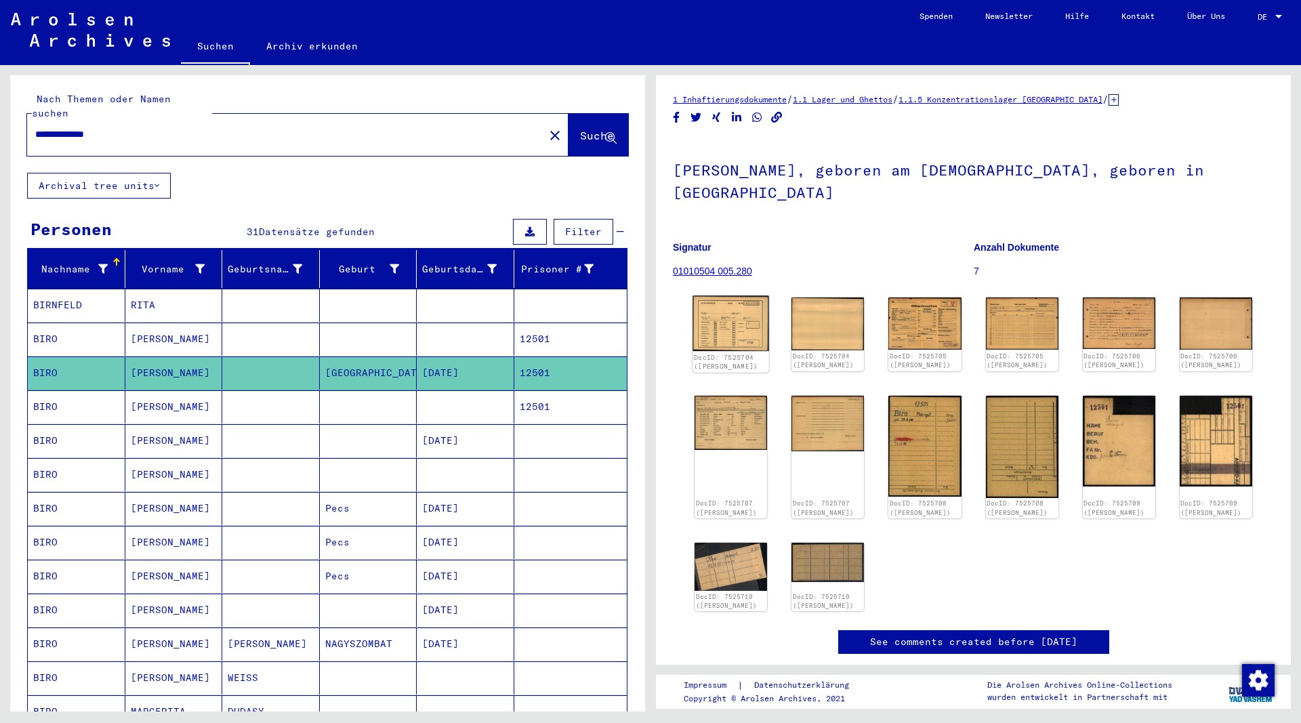
click at [718, 322] on img at bounding box center [730, 324] width 77 height 56
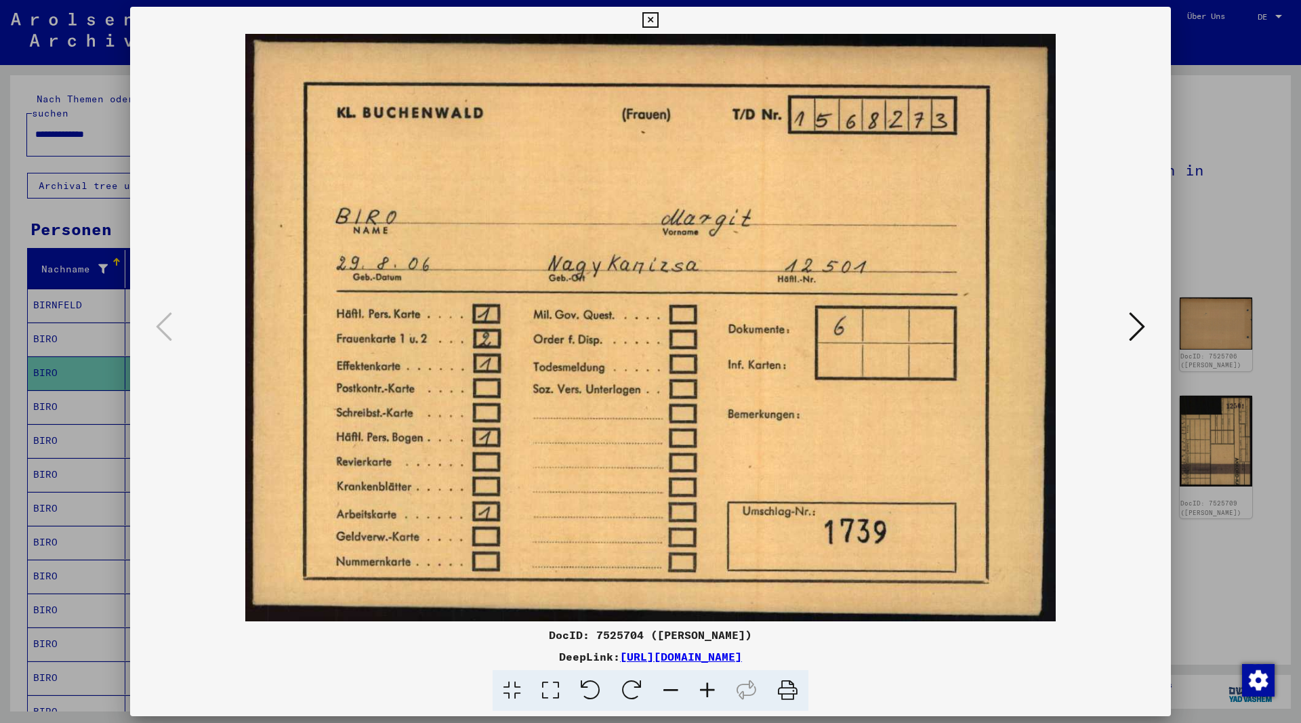
click at [1135, 331] on icon at bounding box center [1137, 326] width 16 height 33
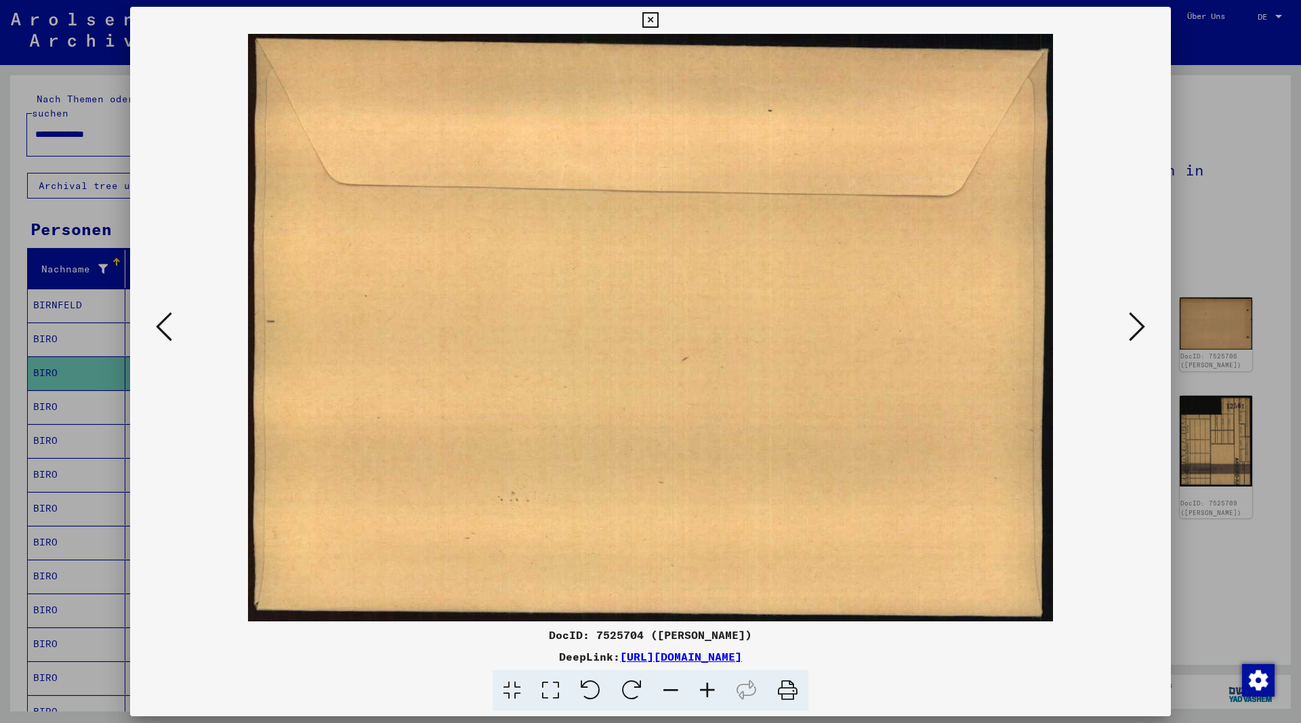
click at [1135, 331] on icon at bounding box center [1137, 326] width 16 height 33
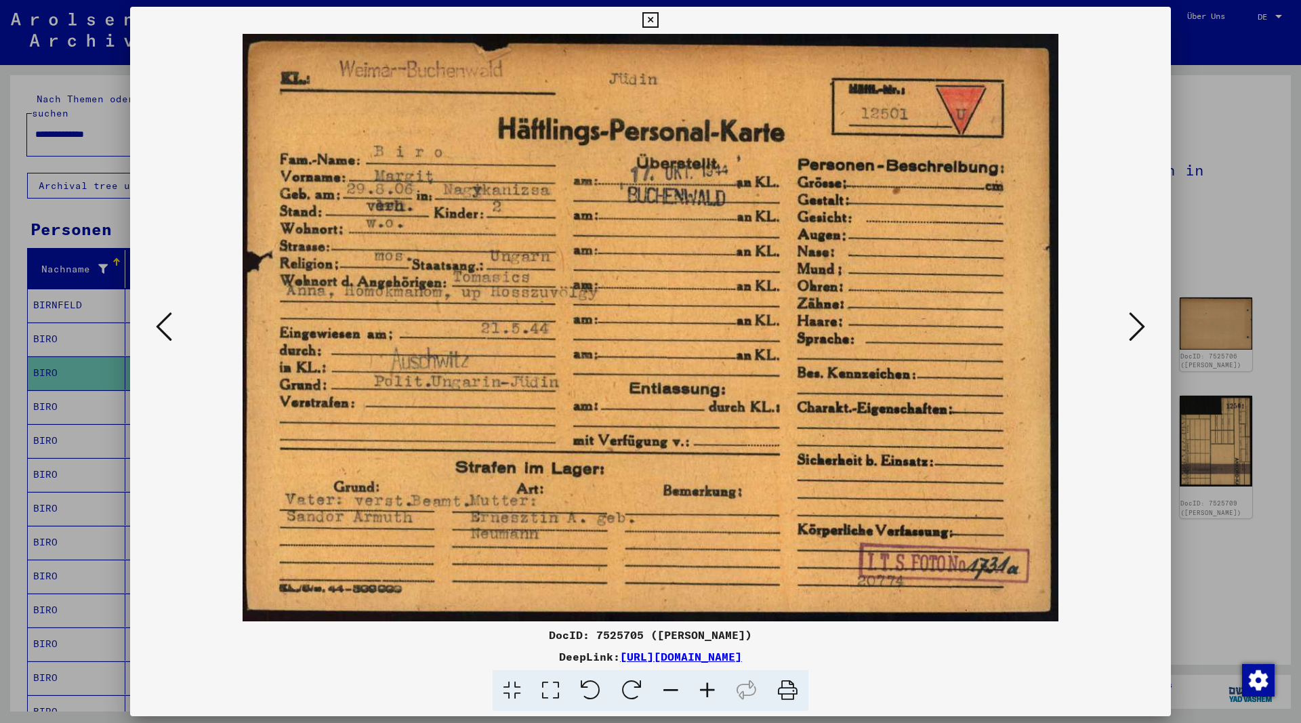
click at [1135, 330] on icon at bounding box center [1137, 326] width 16 height 33
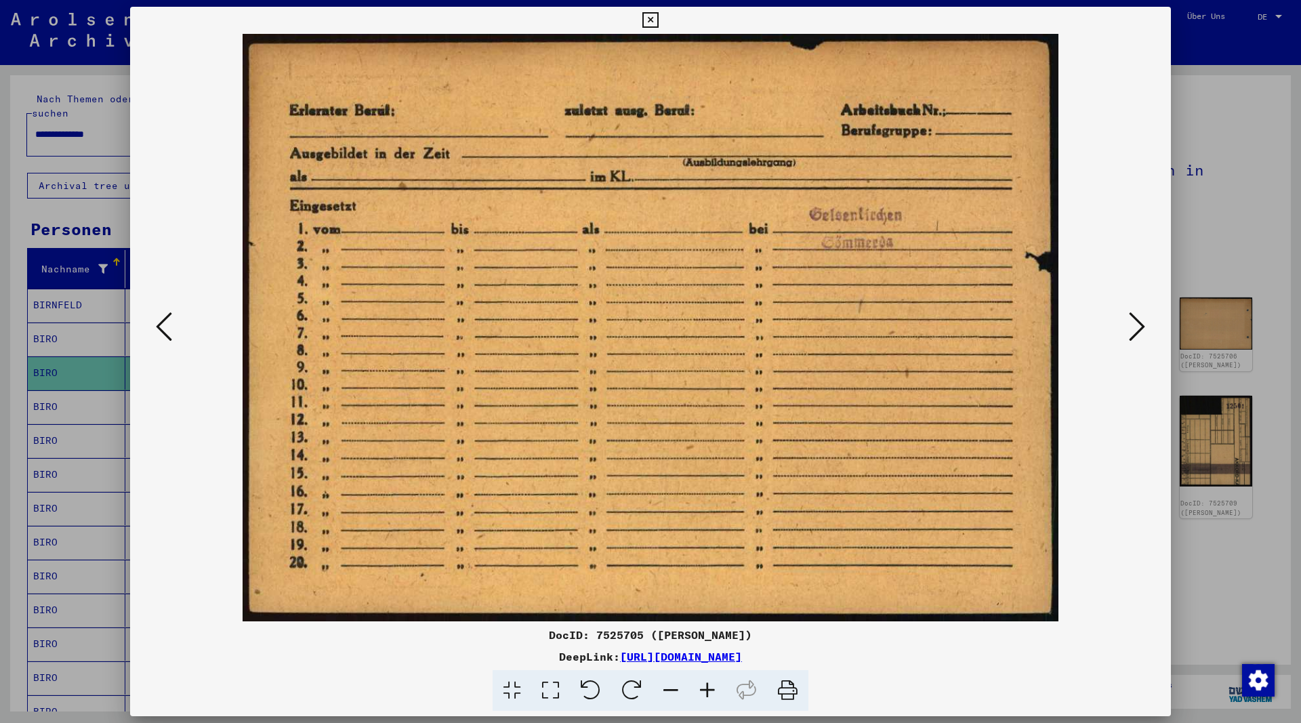
click at [1135, 330] on icon at bounding box center [1137, 326] width 16 height 33
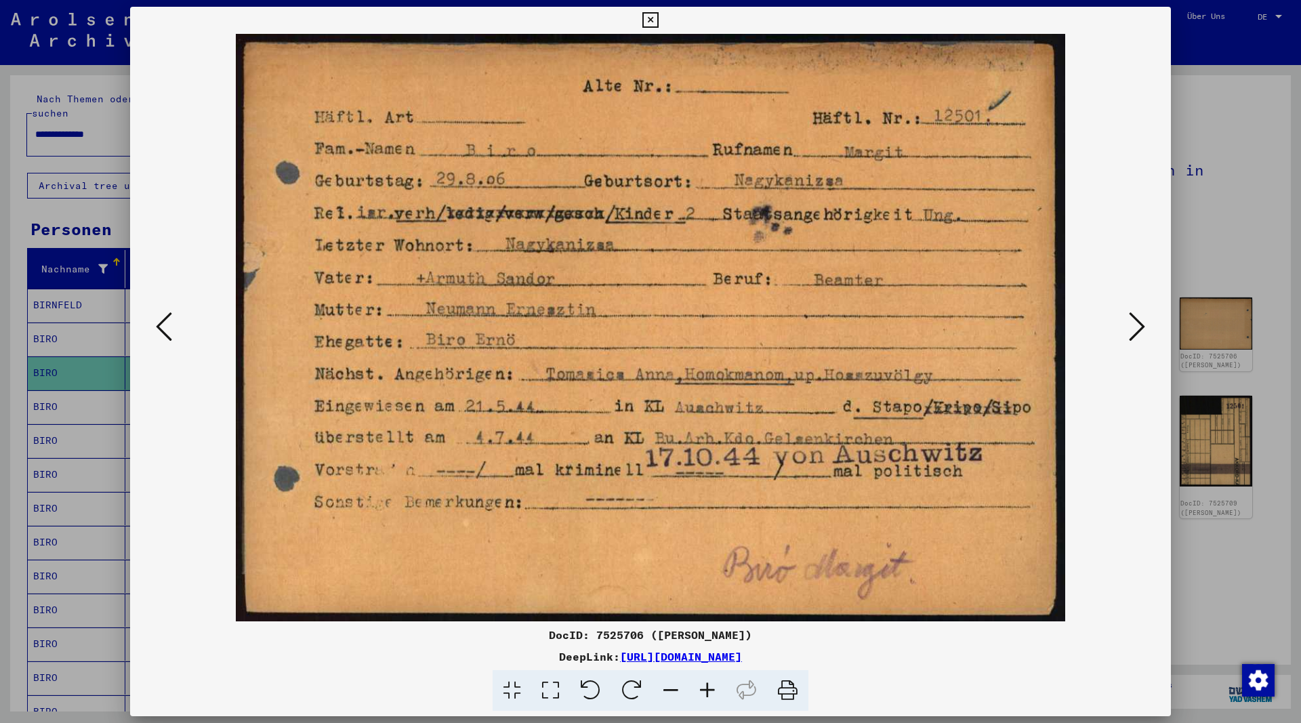
click at [658, 18] on icon at bounding box center [650, 20] width 16 height 16
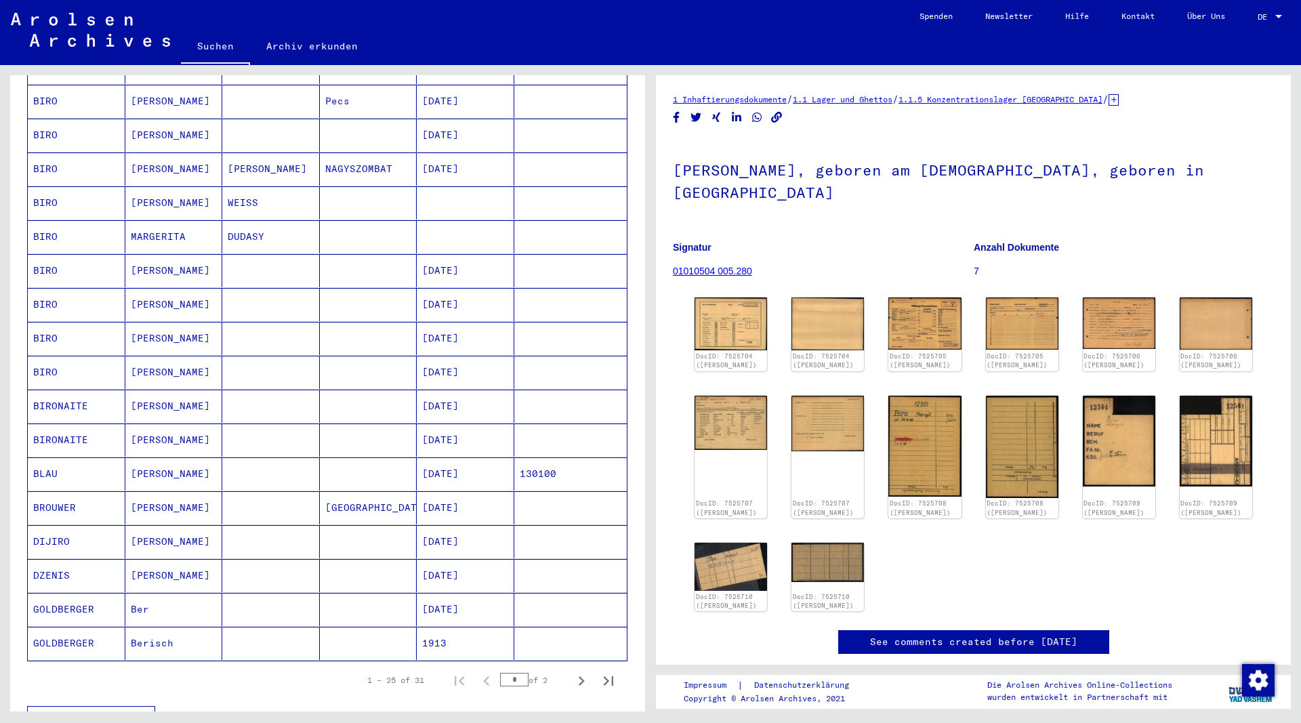
scroll to position [512, 0]
